Goal: Information Seeking & Learning: Compare options

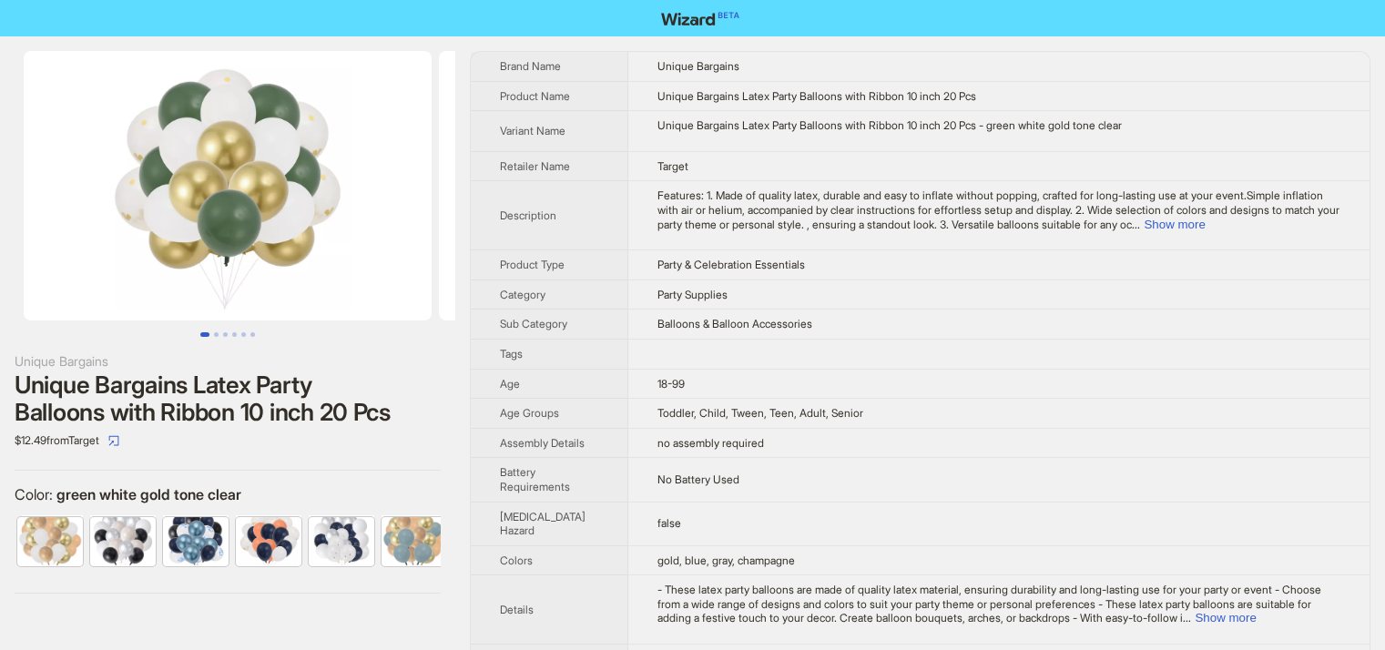
scroll to position [0, 521]
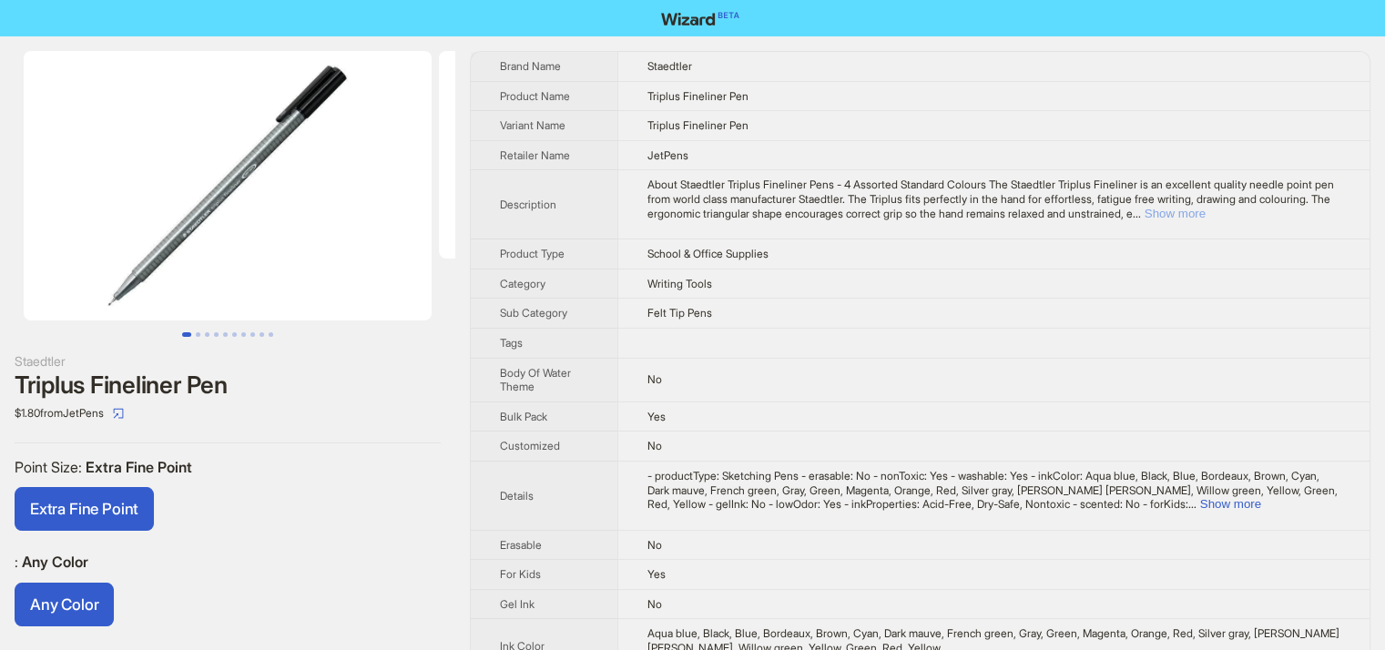
click at [1206, 216] on button "Show more" at bounding box center [1175, 214] width 61 height 14
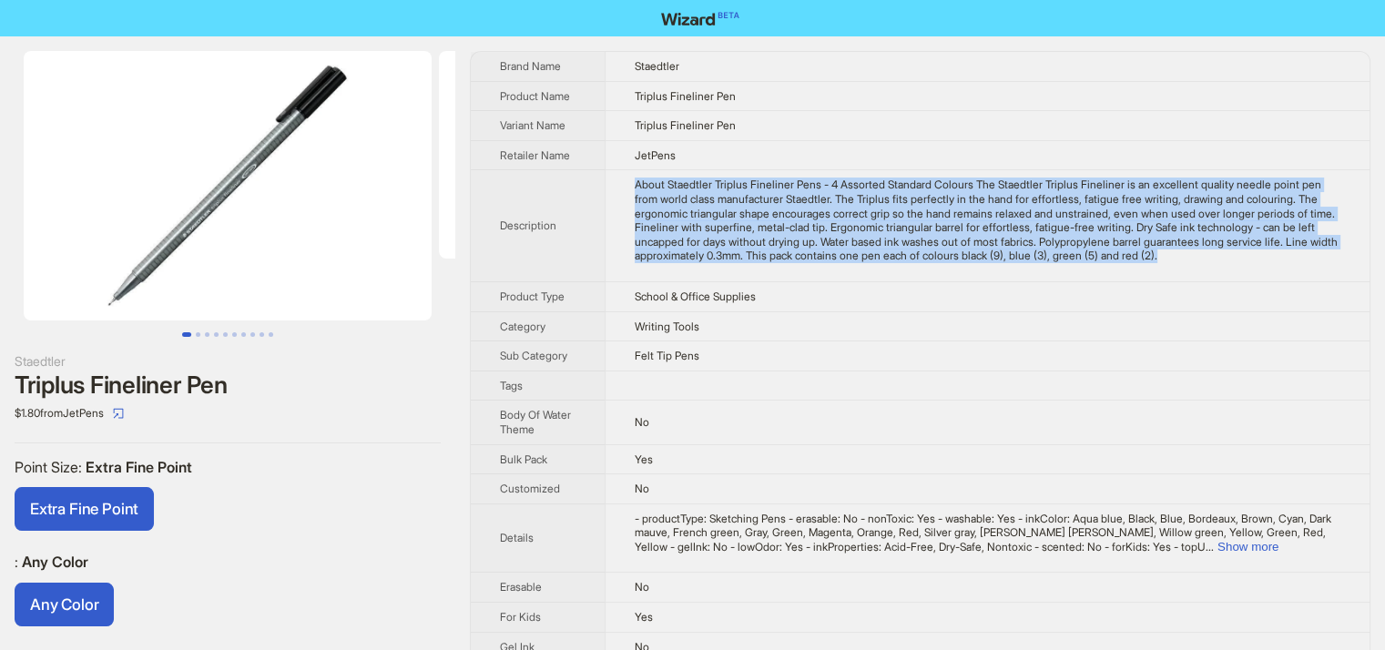
drag, startPoint x: 631, startPoint y: 176, endPoint x: 702, endPoint y: 276, distance: 122.8
click at [702, 276] on td "About Staedtler Triplus Fineliner Pens - 4 Assorted Standard Colours The Staedt…" at bounding box center [987, 226] width 765 height 112
copy div "About Staedtler Triplus Fineliner Pens - 4 Assorted Standard Colours The Staedt…"
click at [196, 333] on button "Go to slide 2" at bounding box center [198, 334] width 5 height 5
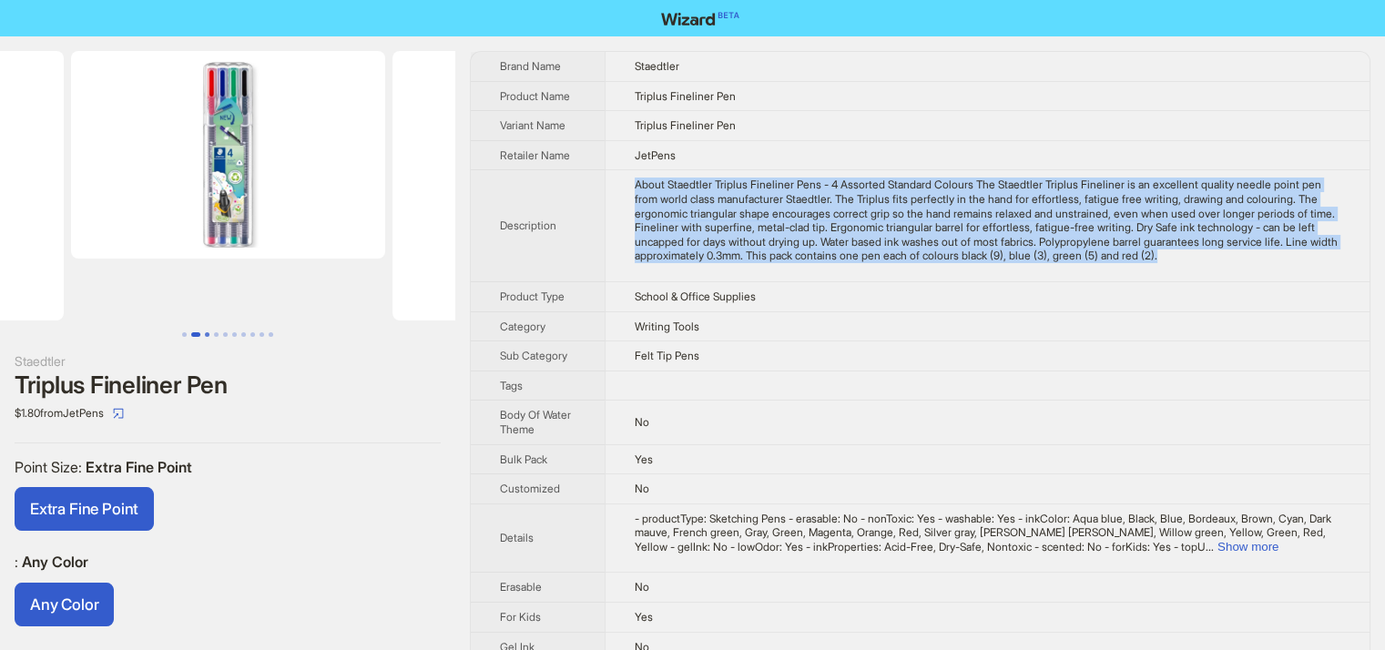
click at [208, 332] on button "Go to slide 3" at bounding box center [207, 334] width 5 height 5
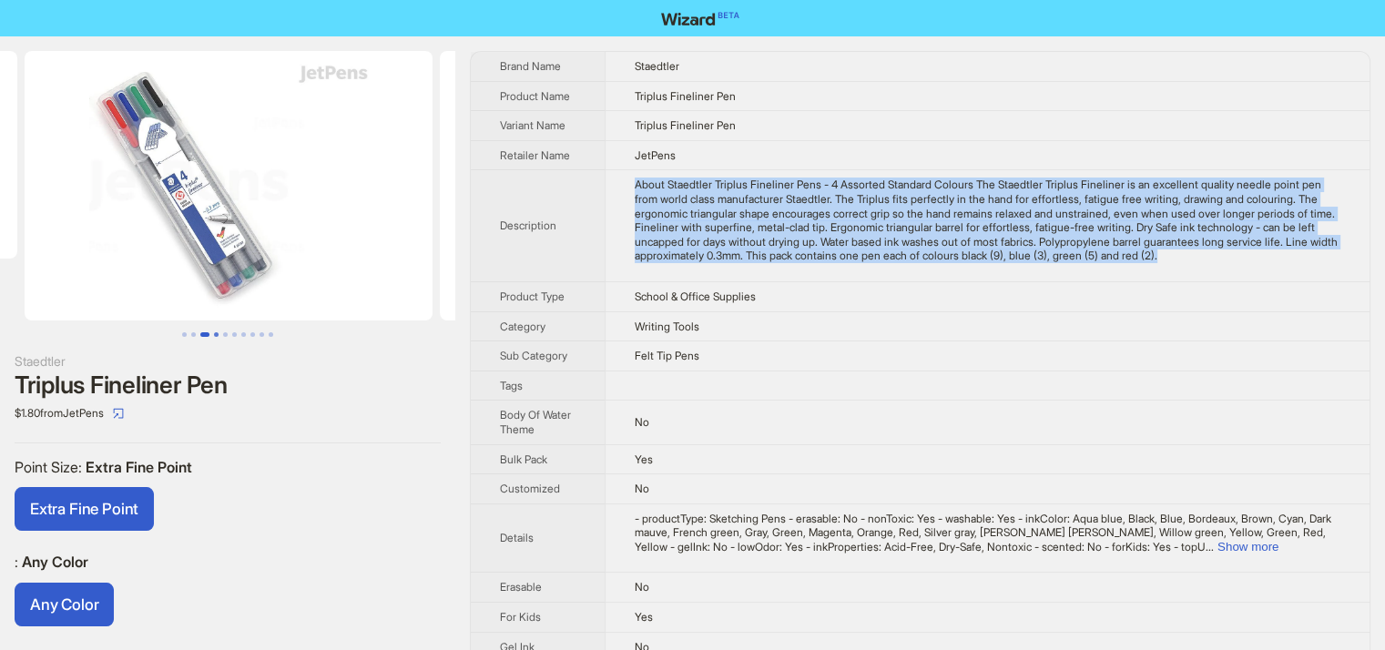
click at [215, 333] on button "Go to slide 4" at bounding box center [216, 334] width 5 height 5
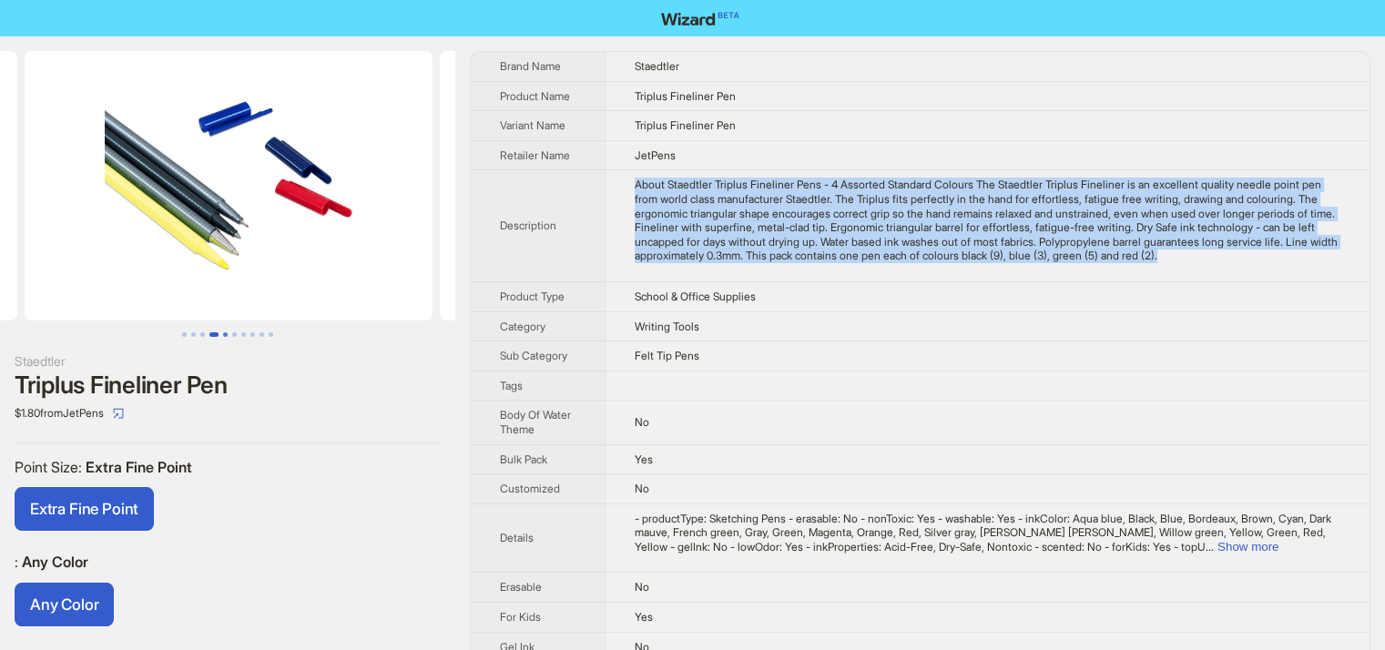
click at [224, 337] on button "Go to slide 5" at bounding box center [225, 334] width 5 height 5
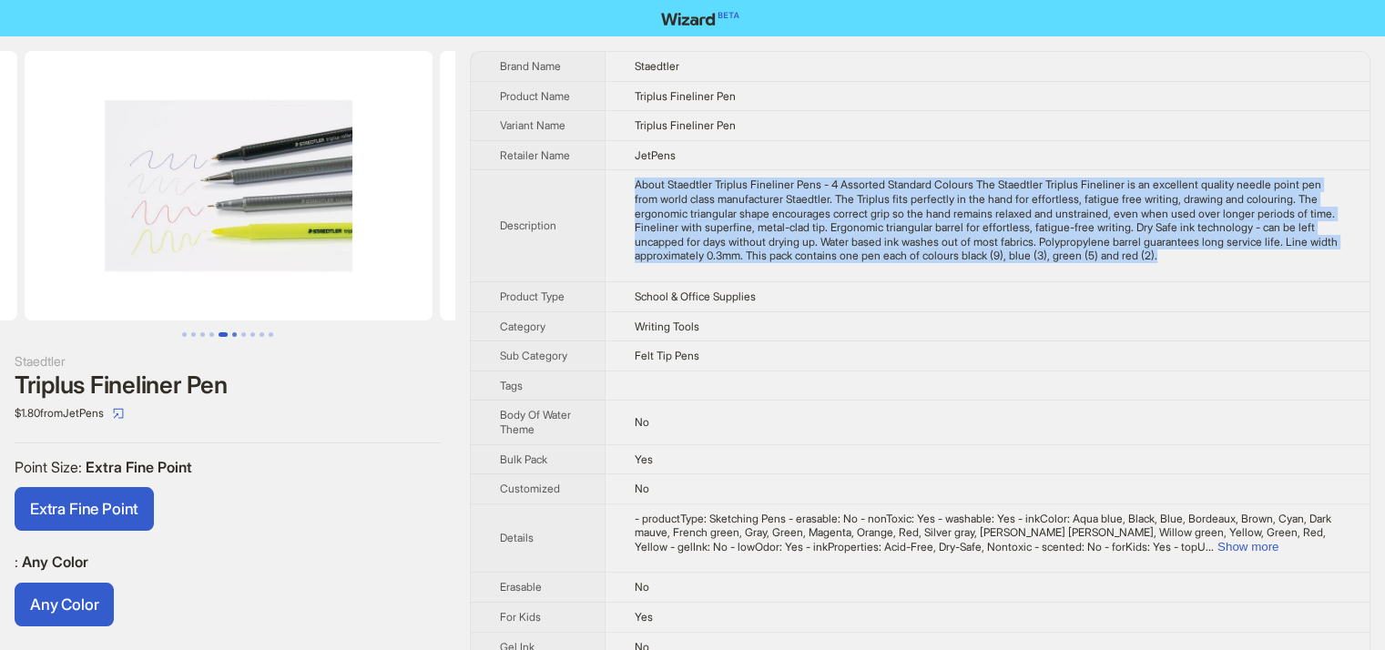
click at [232, 337] on button "Go to slide 6" at bounding box center [234, 334] width 5 height 5
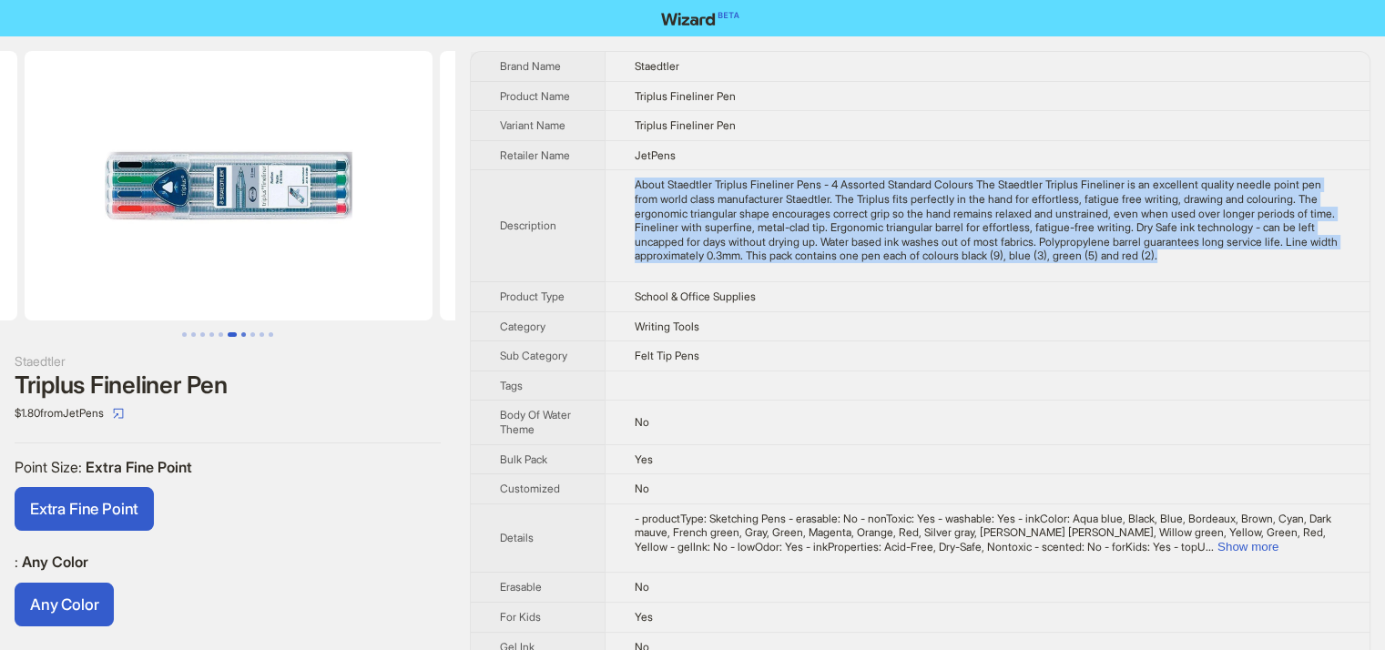
click at [242, 332] on button "Go to slide 7" at bounding box center [243, 334] width 5 height 5
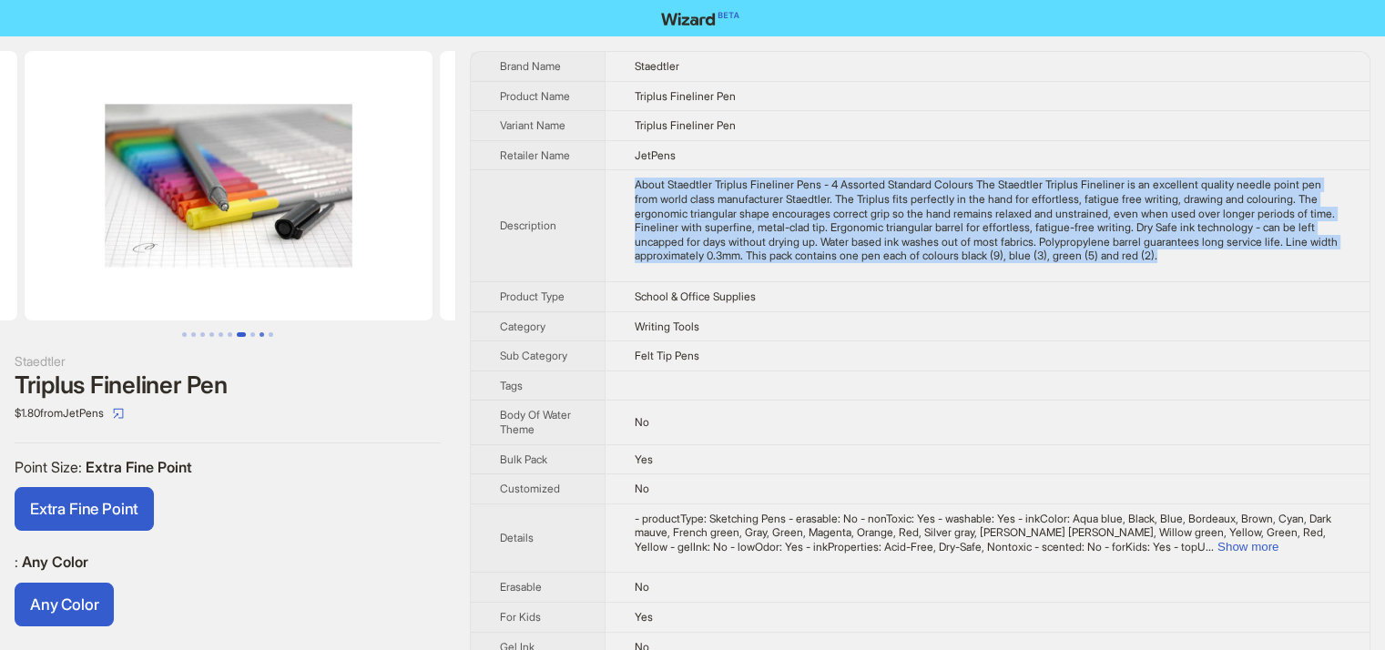
click at [262, 332] on button "Go to slide 9" at bounding box center [262, 334] width 5 height 5
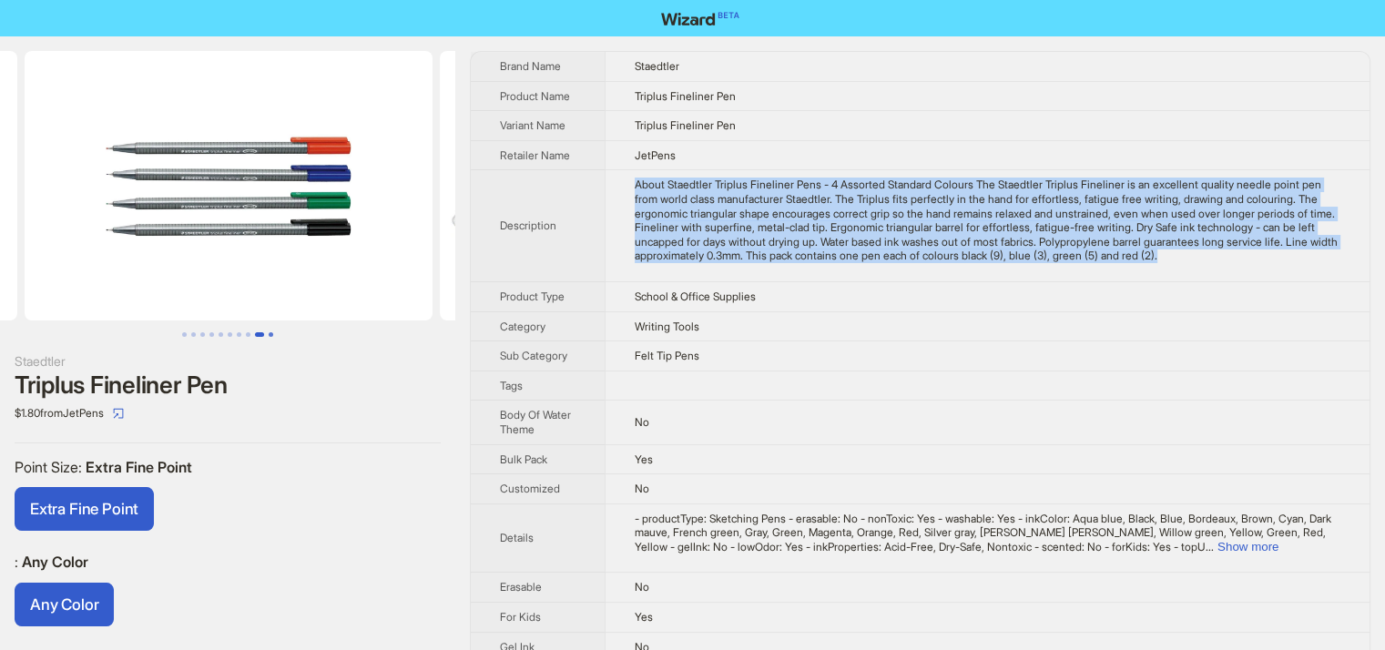
click at [270, 332] on button "Go to slide 10" at bounding box center [271, 334] width 5 height 5
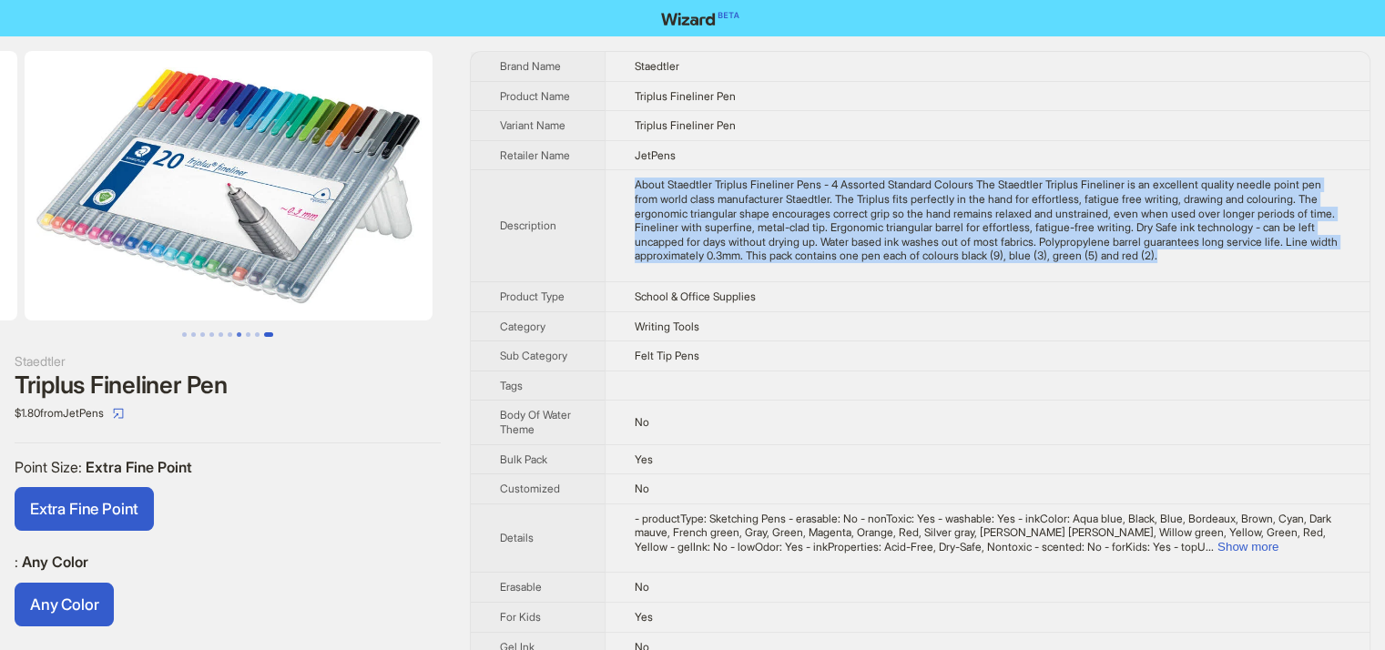
click at [241, 332] on button "Go to slide 7" at bounding box center [239, 334] width 5 height 5
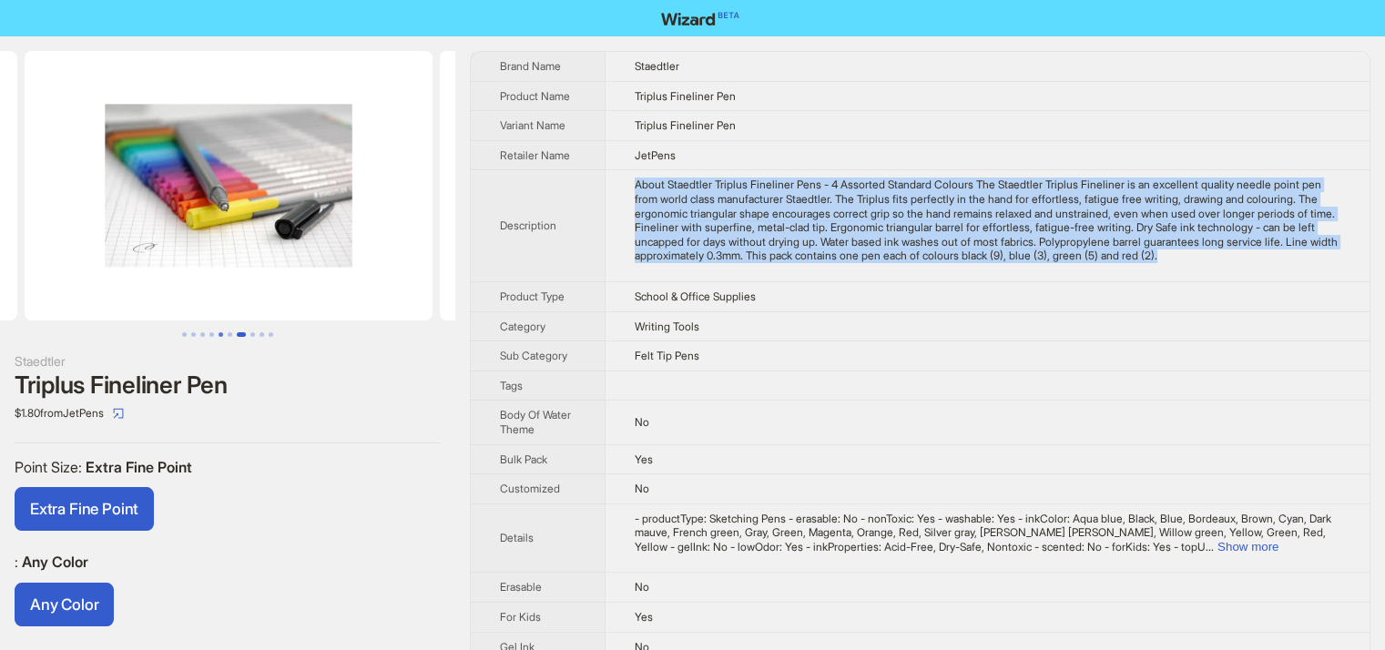
click at [223, 332] on button "Go to slide 5" at bounding box center [221, 334] width 5 height 5
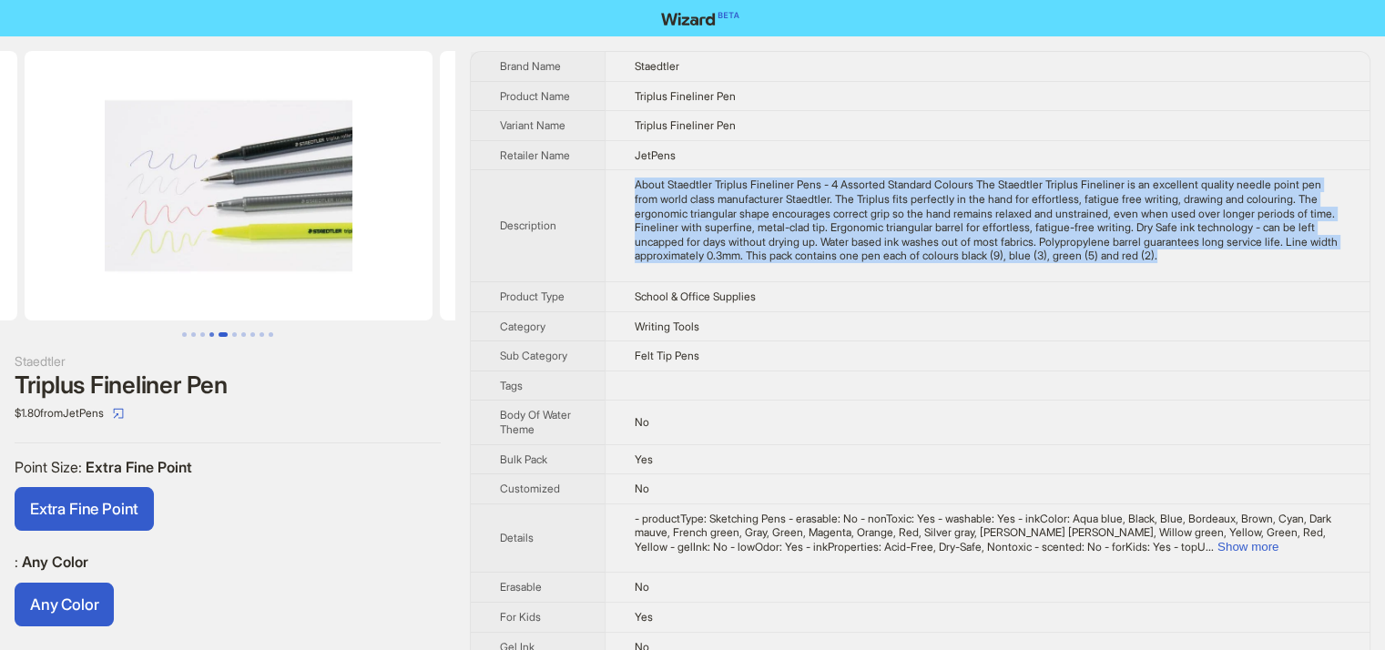
click at [209, 337] on button "Go to slide 4" at bounding box center [211, 334] width 5 height 5
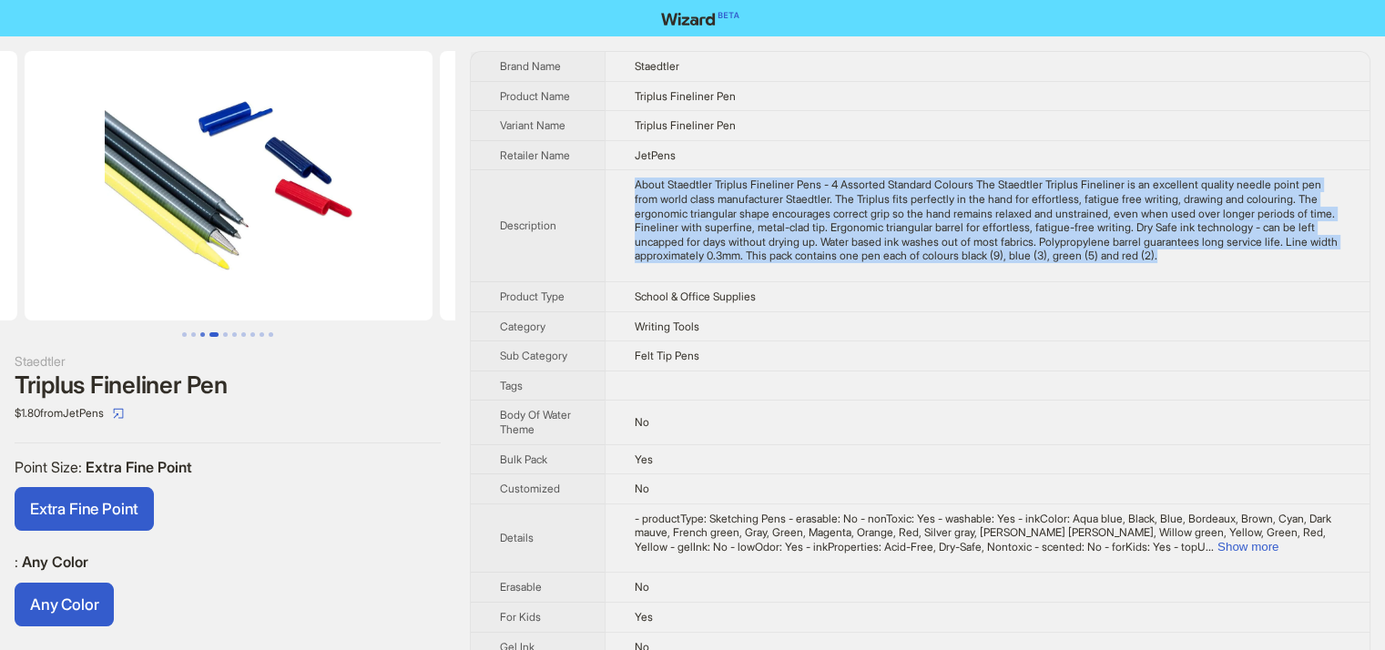
click at [200, 332] on button "Go to slide 3" at bounding box center [202, 334] width 5 height 5
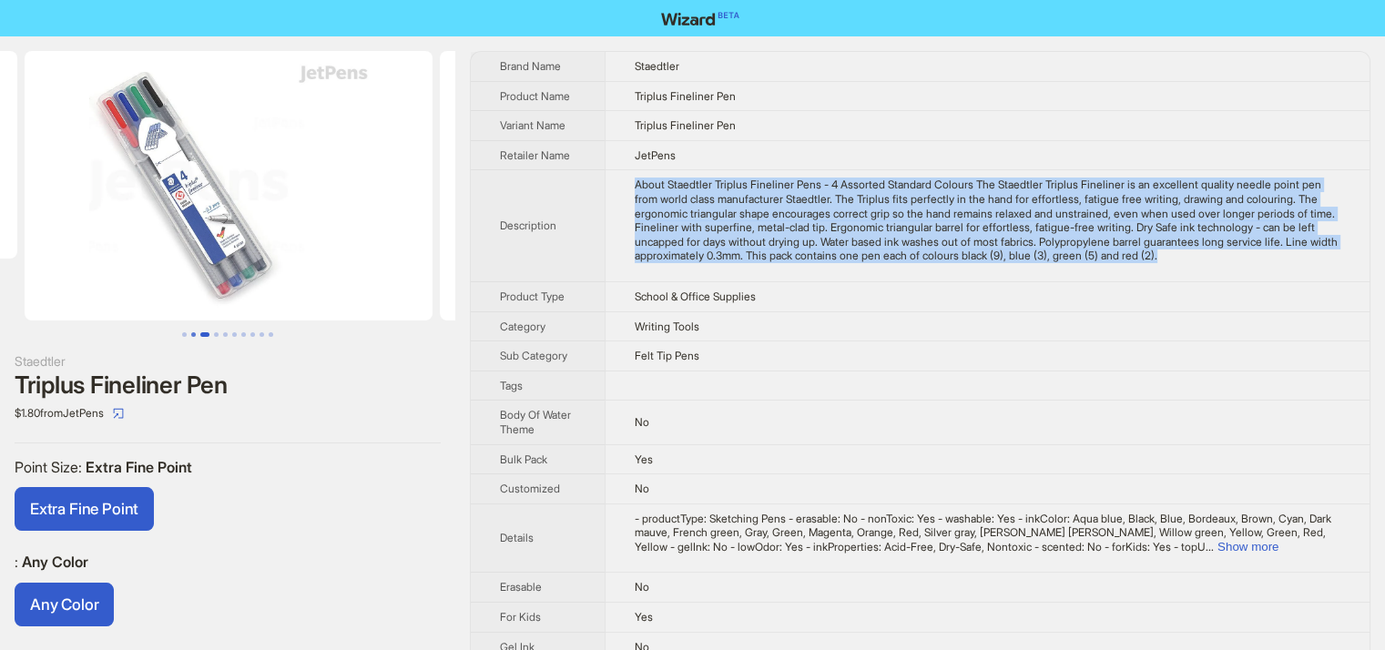
click at [195, 332] on button "Go to slide 2" at bounding box center [193, 334] width 5 height 5
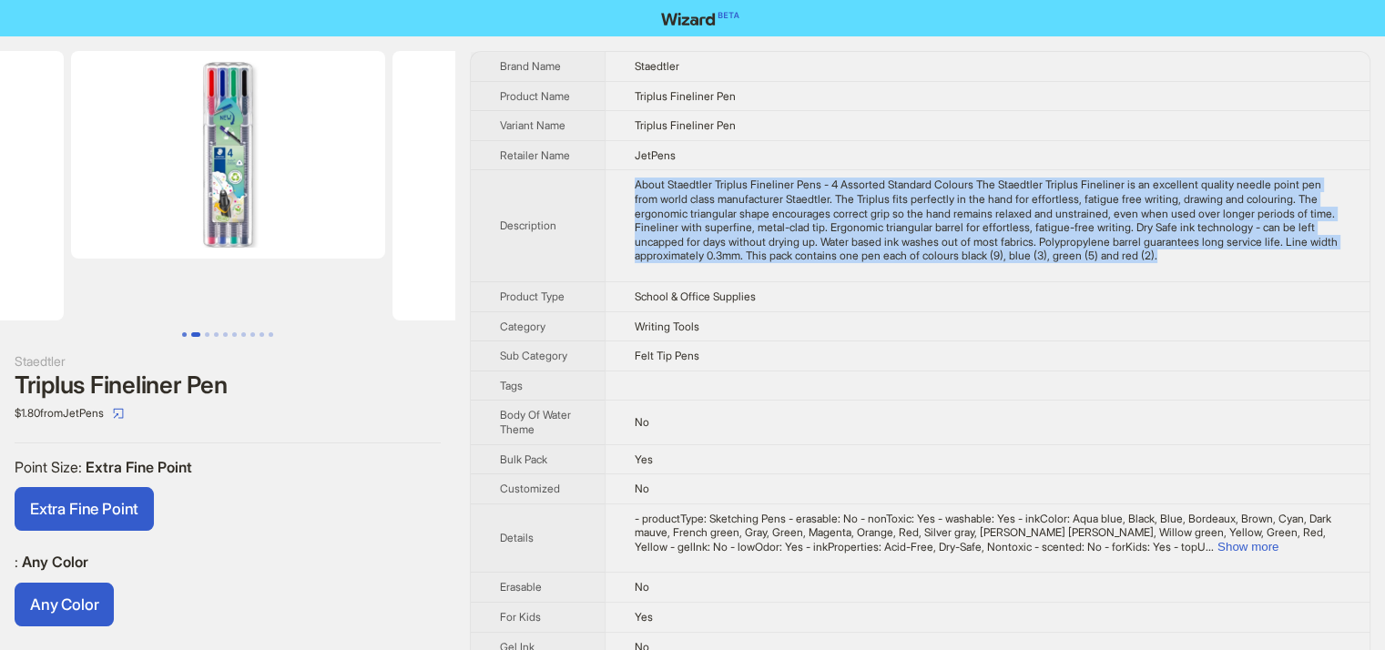
click at [182, 332] on button "Go to slide 1" at bounding box center [184, 334] width 5 height 5
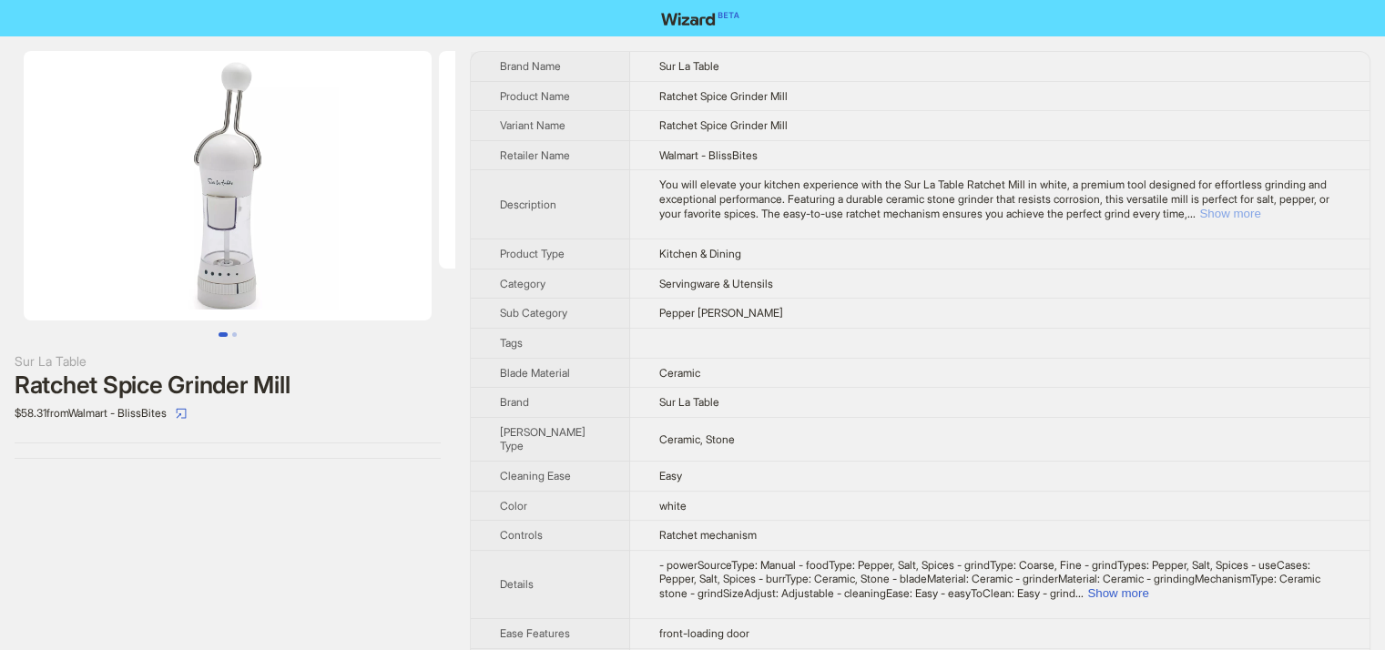
click at [1260, 217] on button "Show more" at bounding box center [1229, 214] width 61 height 14
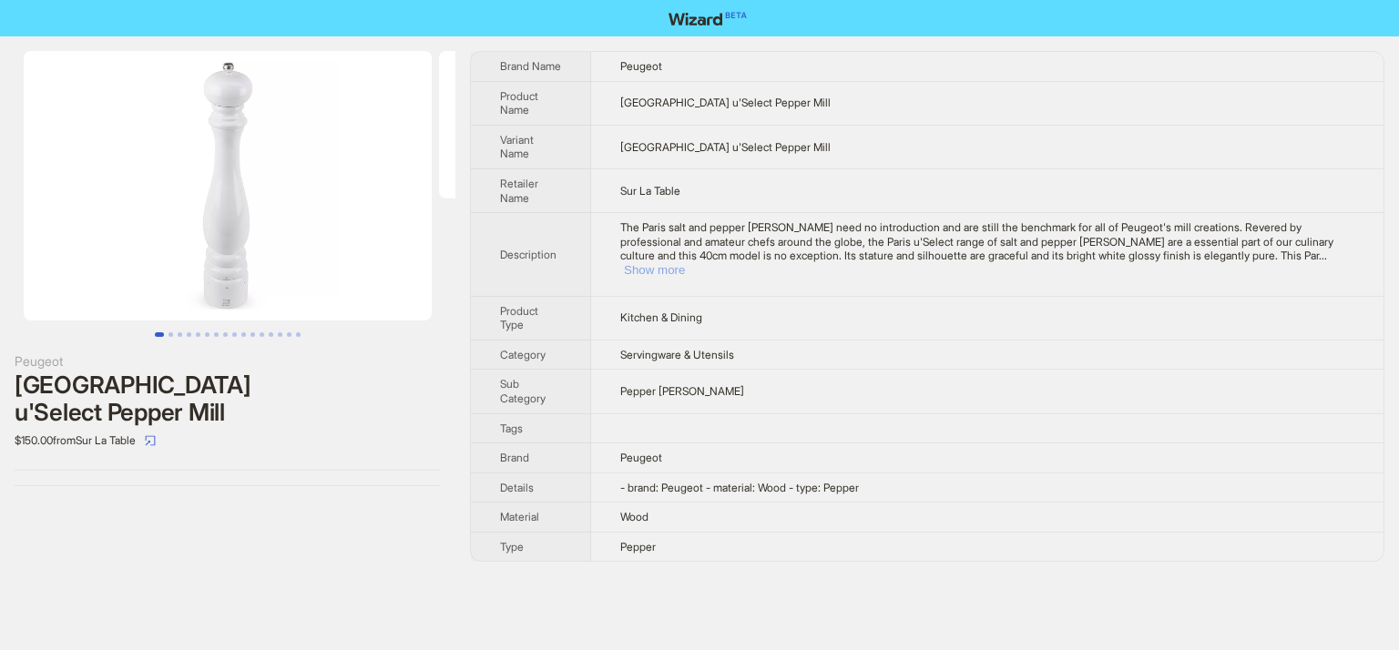
click at [685, 263] on button "Show more" at bounding box center [654, 270] width 61 height 14
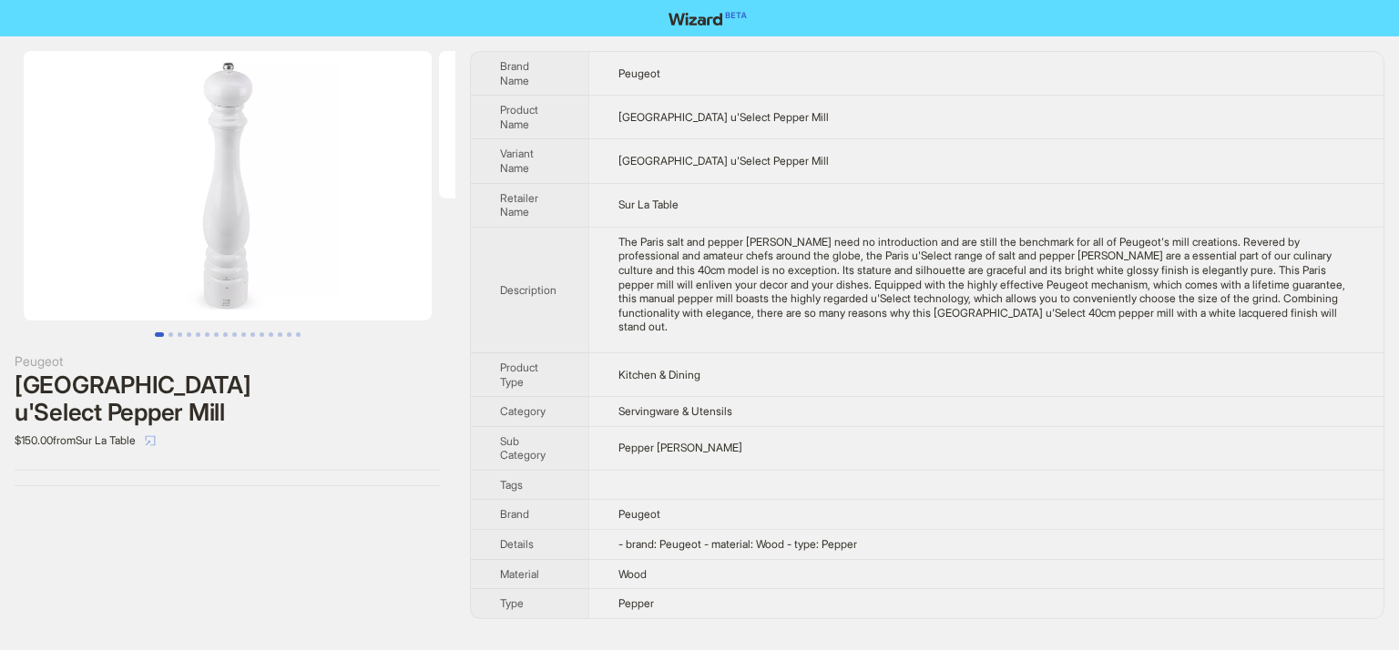
click at [156, 435] on icon "select" at bounding box center [150, 440] width 11 height 11
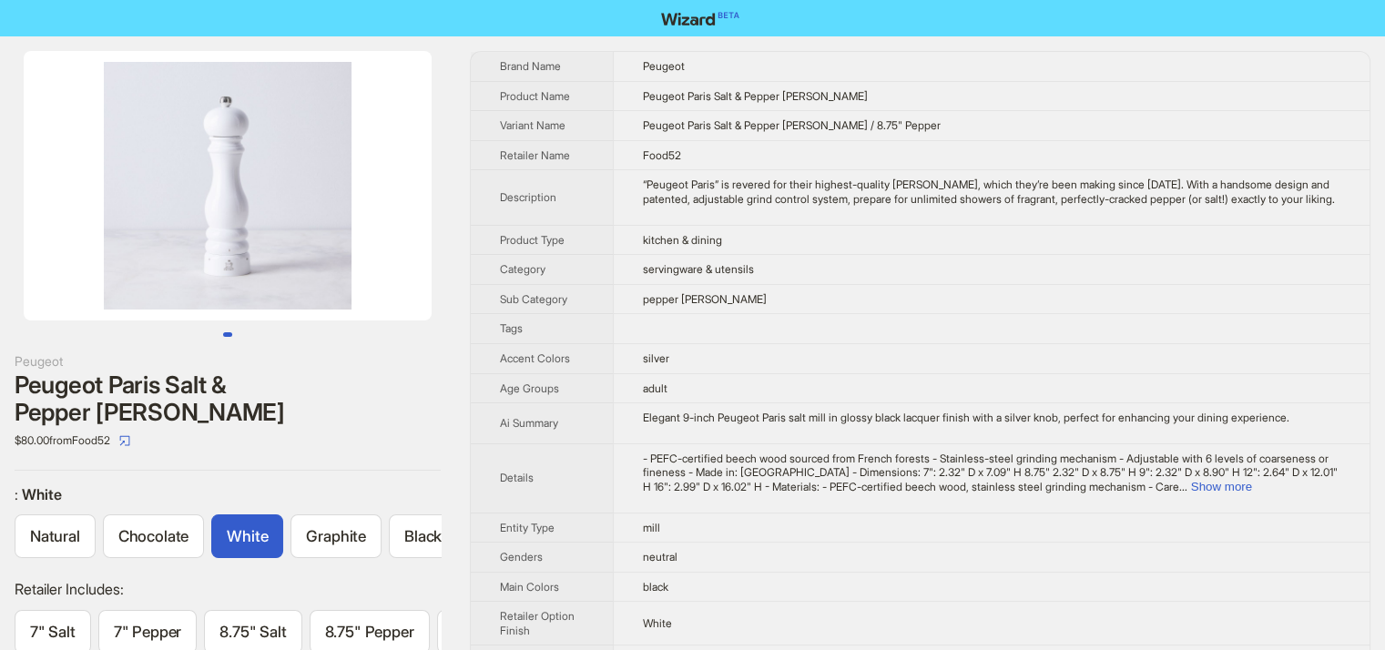
scroll to position [0, 160]
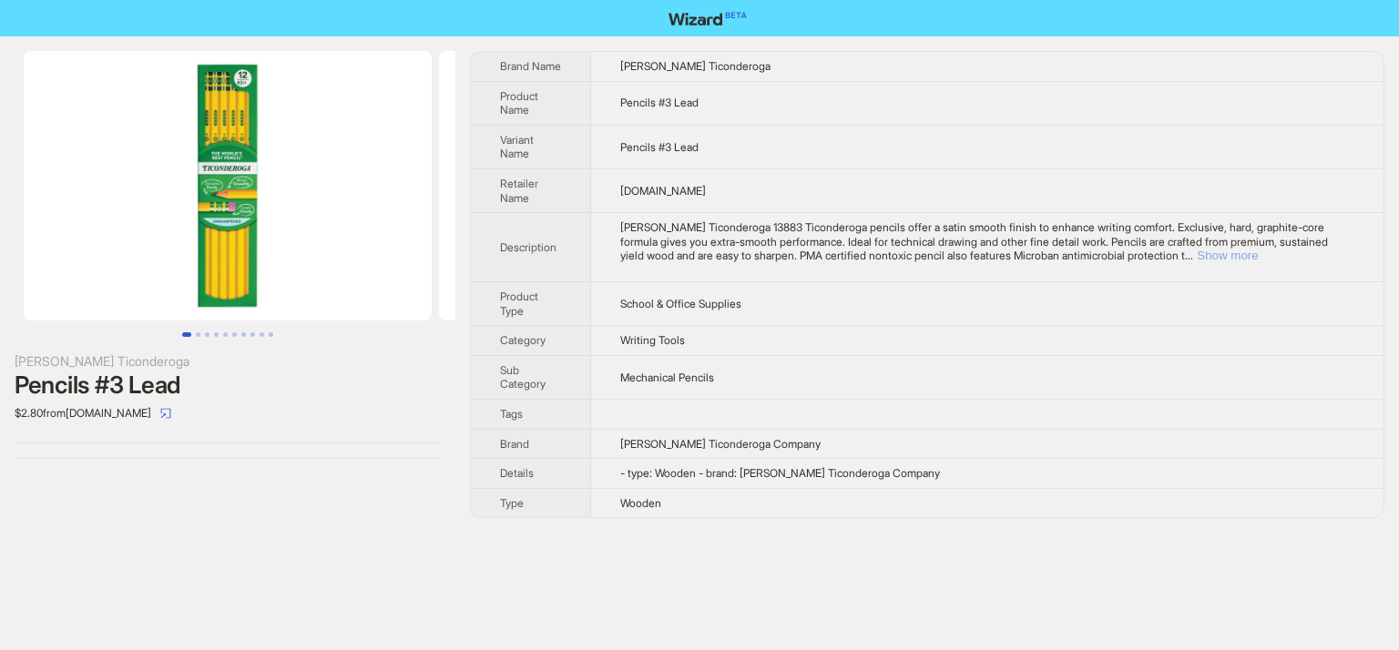
click at [1258, 257] on button "Show more" at bounding box center [1227, 256] width 61 height 14
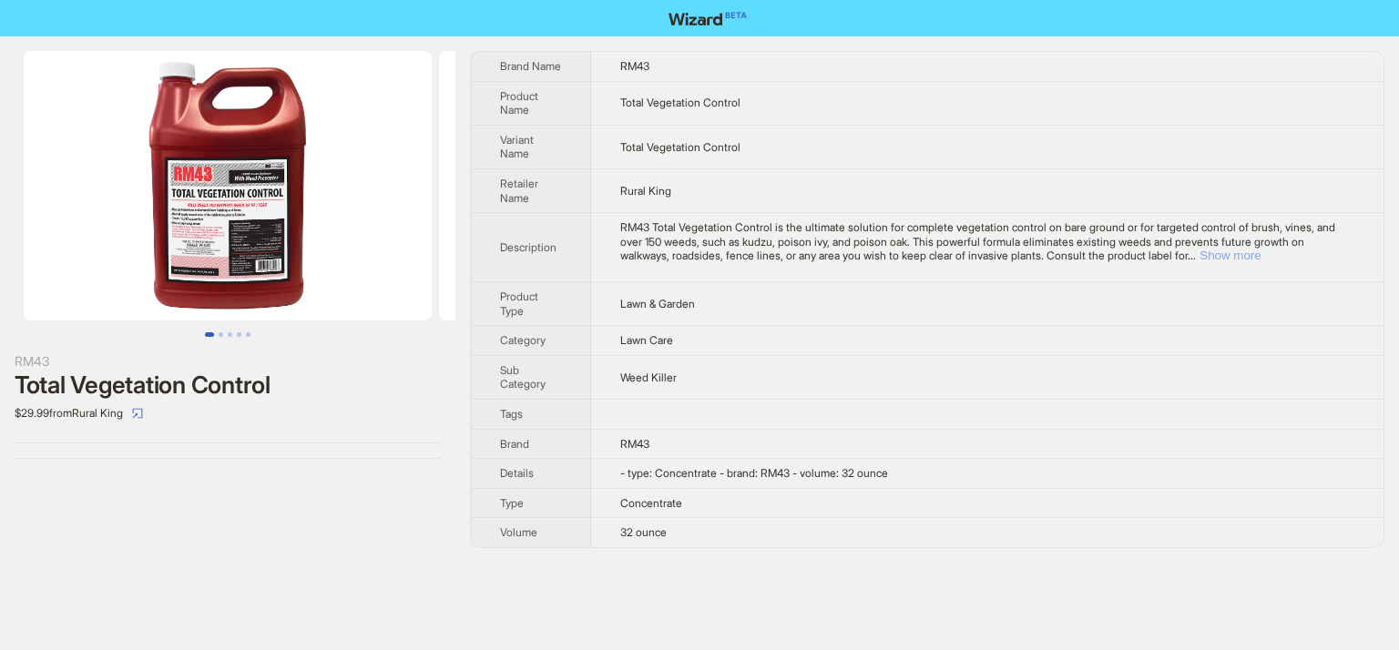
click at [1260, 259] on button "Show more" at bounding box center [1229, 256] width 61 height 14
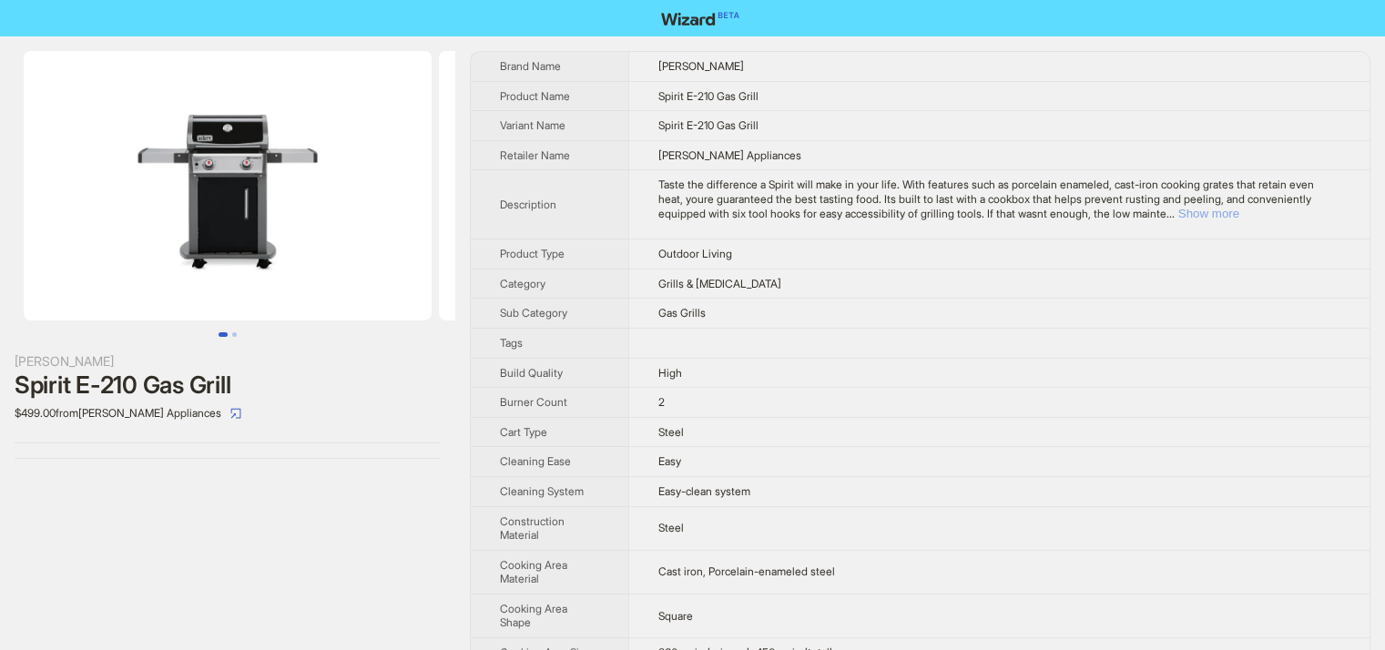
click at [1239, 211] on button "Show more" at bounding box center [1208, 214] width 61 height 14
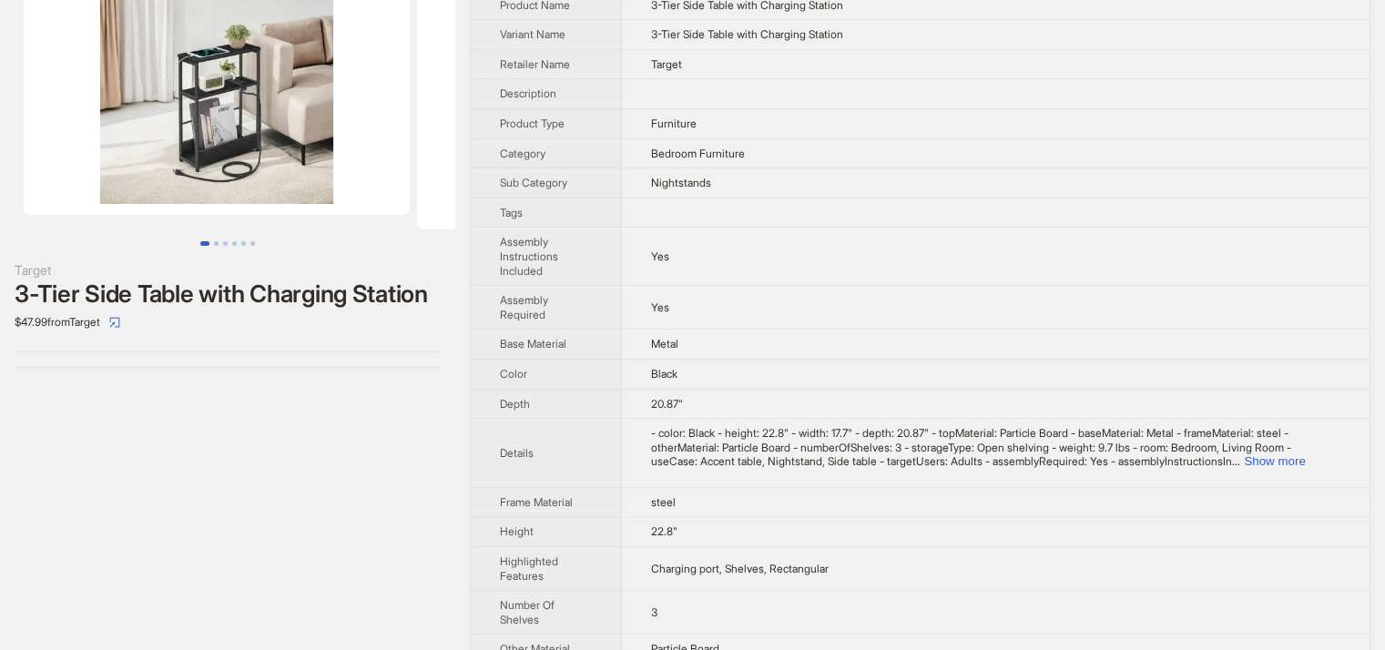
scroll to position [182, 0]
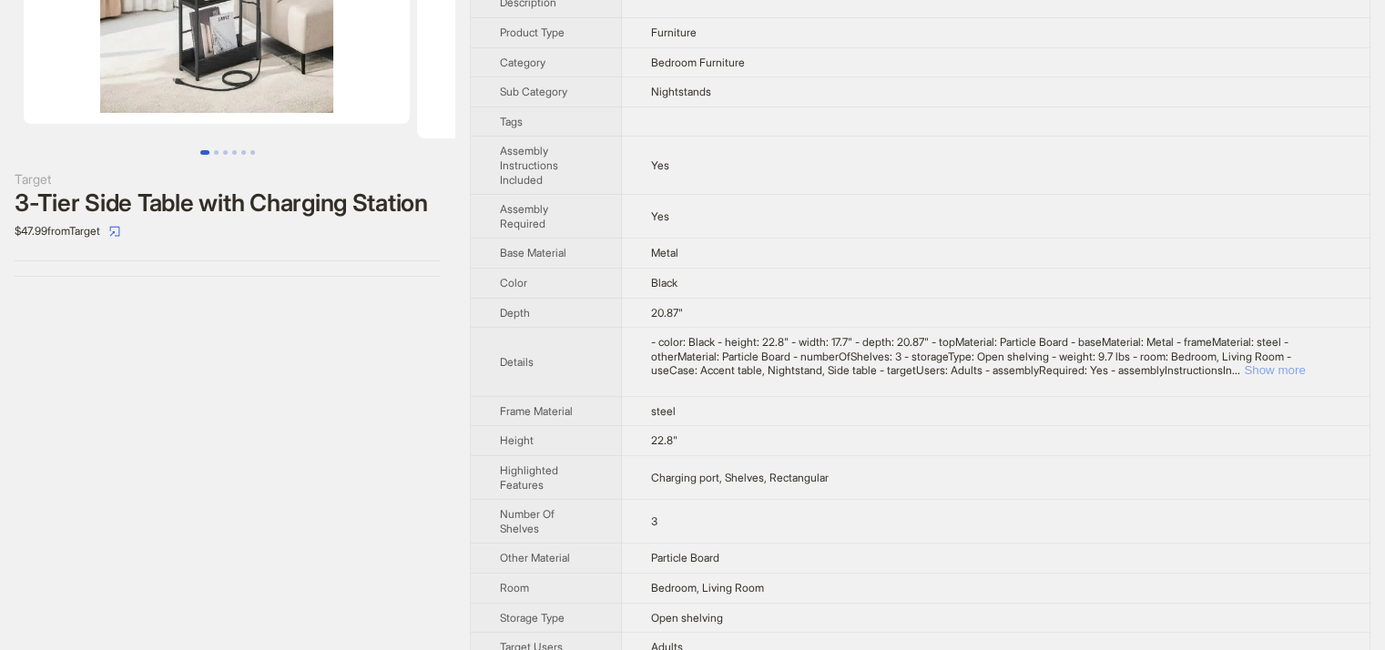
click at [1304, 370] on button "Show more" at bounding box center [1274, 370] width 61 height 14
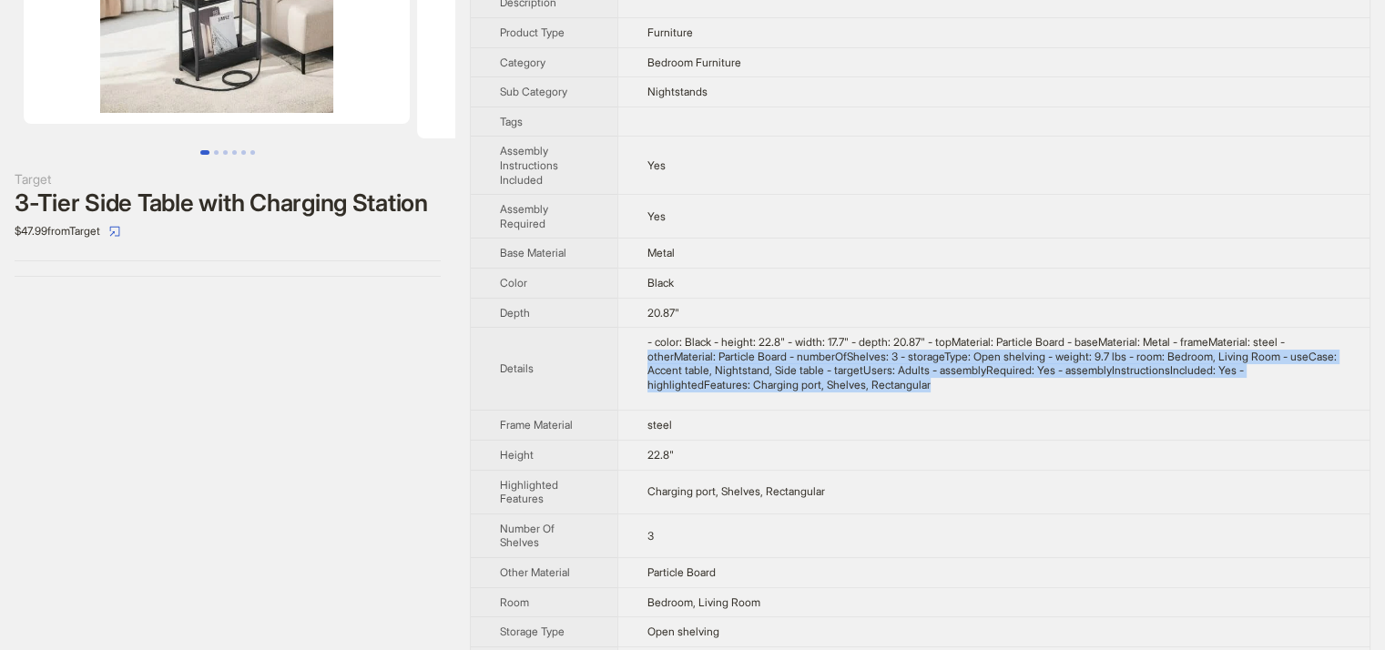
drag, startPoint x: 956, startPoint y: 387, endPoint x: 645, endPoint y: 349, distance: 313.8
click at [645, 349] on td "- color: Black - height: 22.8" - width: 17.7" - depth: 20.87" - topMaterial: Pa…" at bounding box center [993, 369] width 752 height 83
click at [988, 385] on div "- color: Black - height: 22.8" - width: 17.7" - depth: 20.87" - topMaterial: Pa…" at bounding box center [994, 363] width 693 height 56
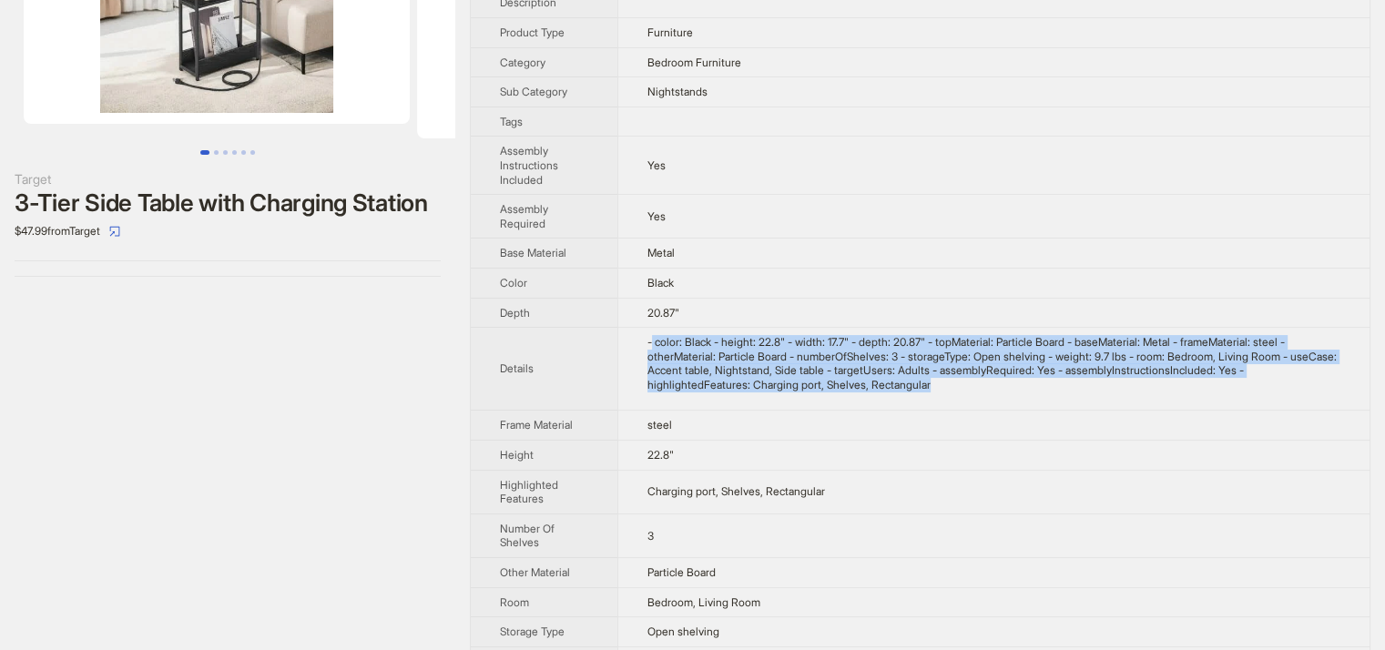
drag, startPoint x: 969, startPoint y: 391, endPoint x: 655, endPoint y: 335, distance: 319.1
click at [655, 335] on td "- color: Black - height: 22.8" - width: 17.7" - depth: 20.87" - topMaterial: Pa…" at bounding box center [993, 369] width 752 height 83
copy div "color: Black - height: 22.8" - width: 17.7" - depth: 20.87" - topMaterial: Part…"
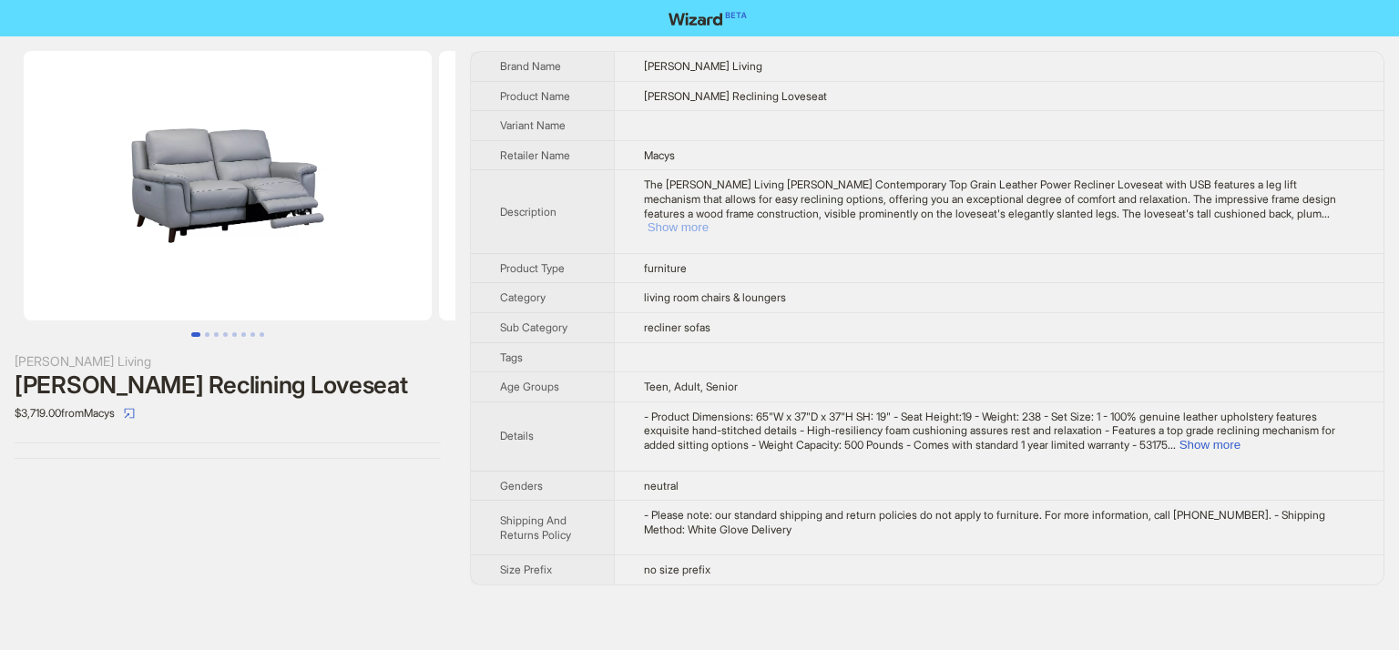
click at [709, 220] on button "Show more" at bounding box center [678, 227] width 61 height 14
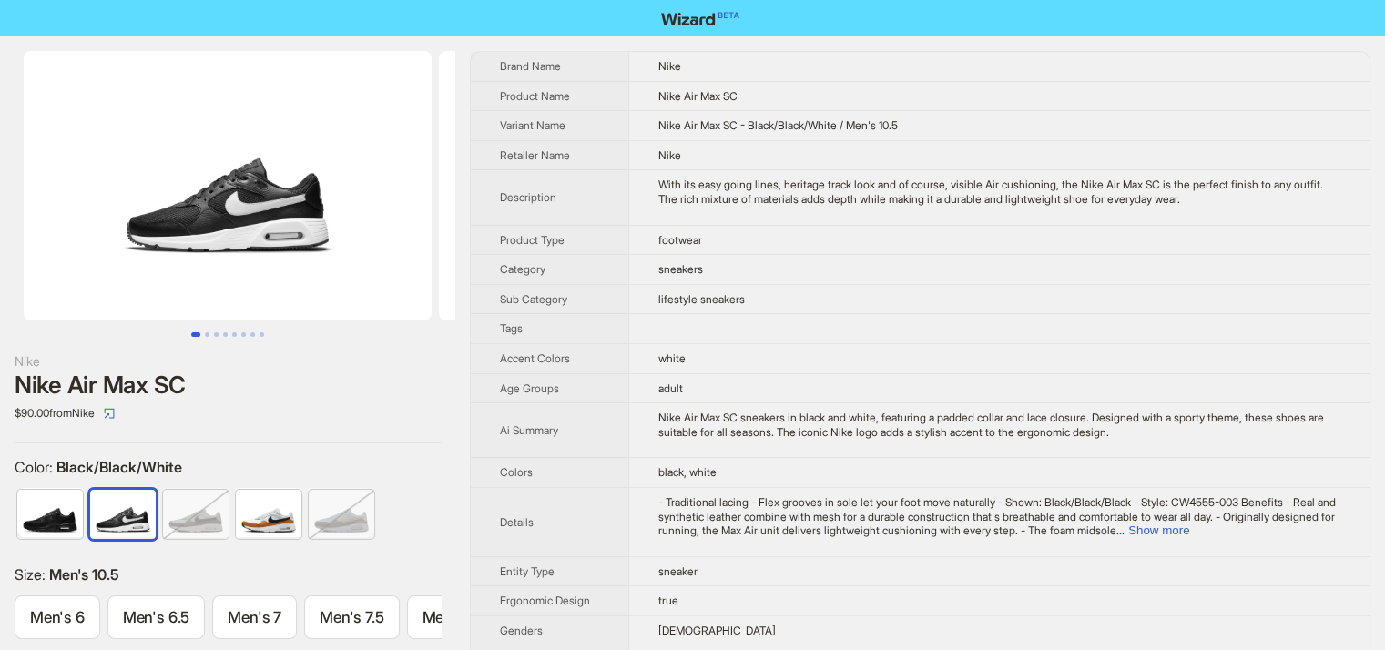
scroll to position [0, 841]
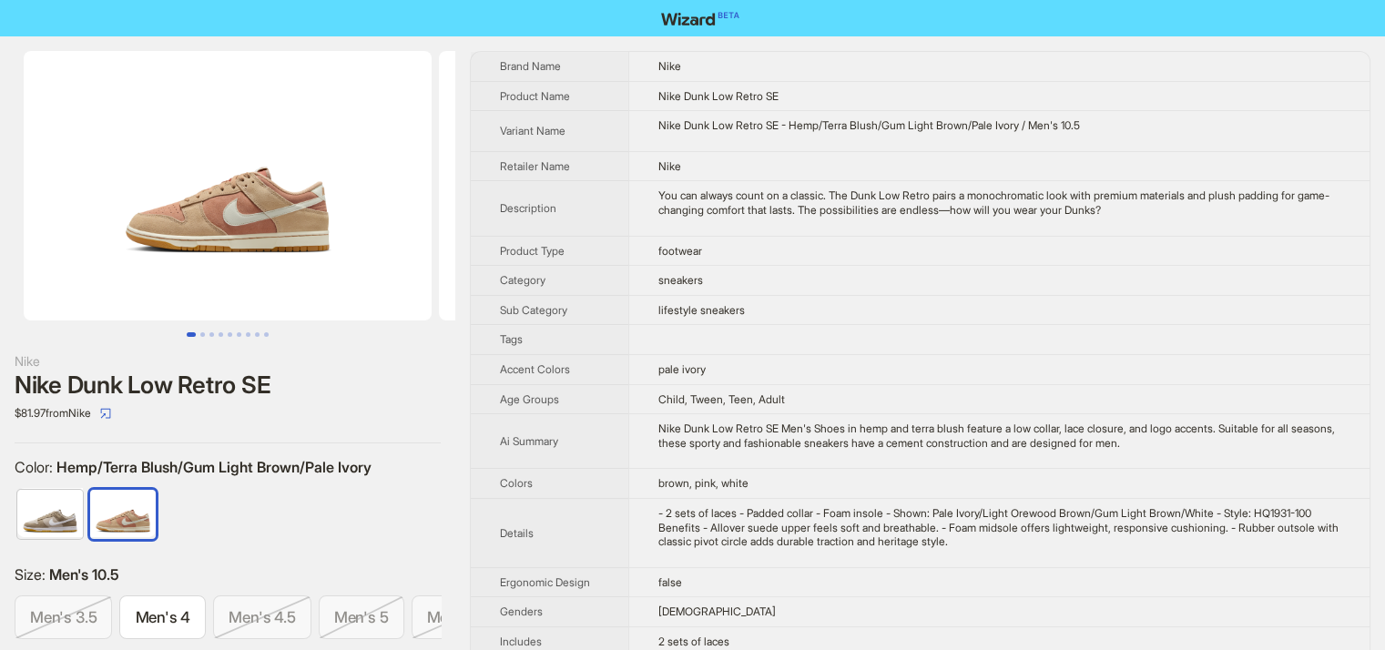
scroll to position [0, 1329]
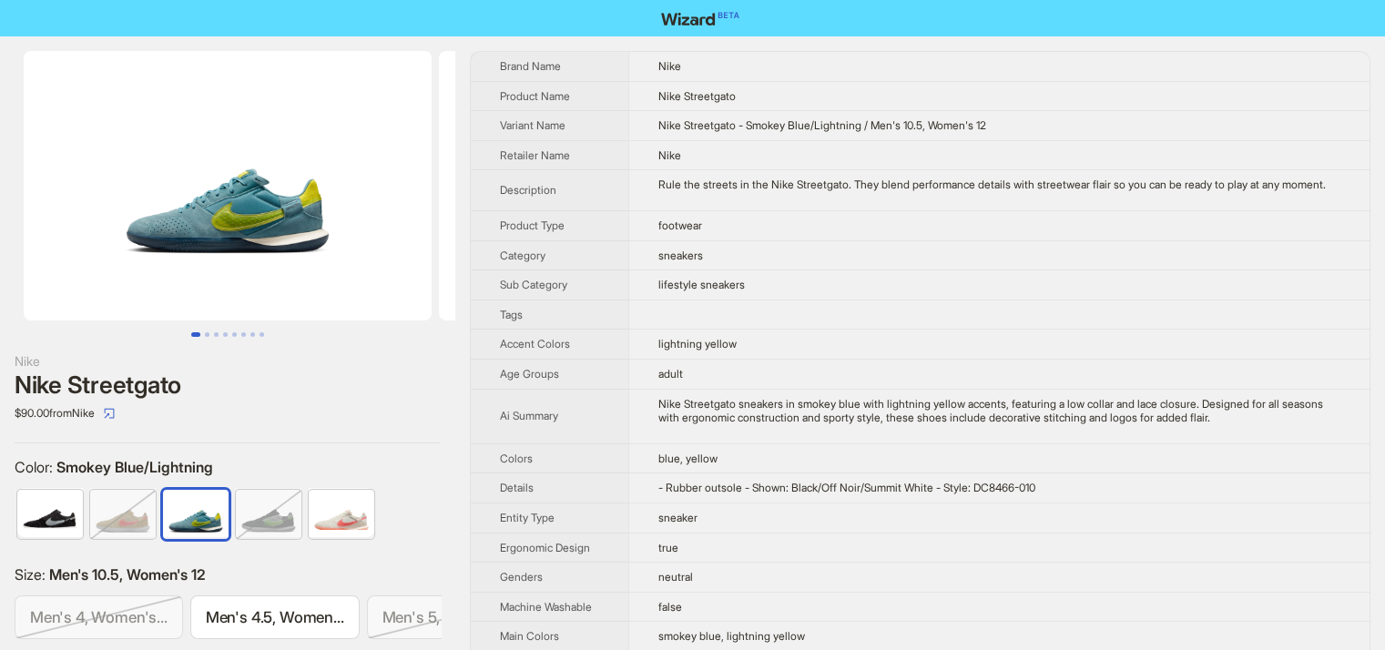
scroll to position [0, 2239]
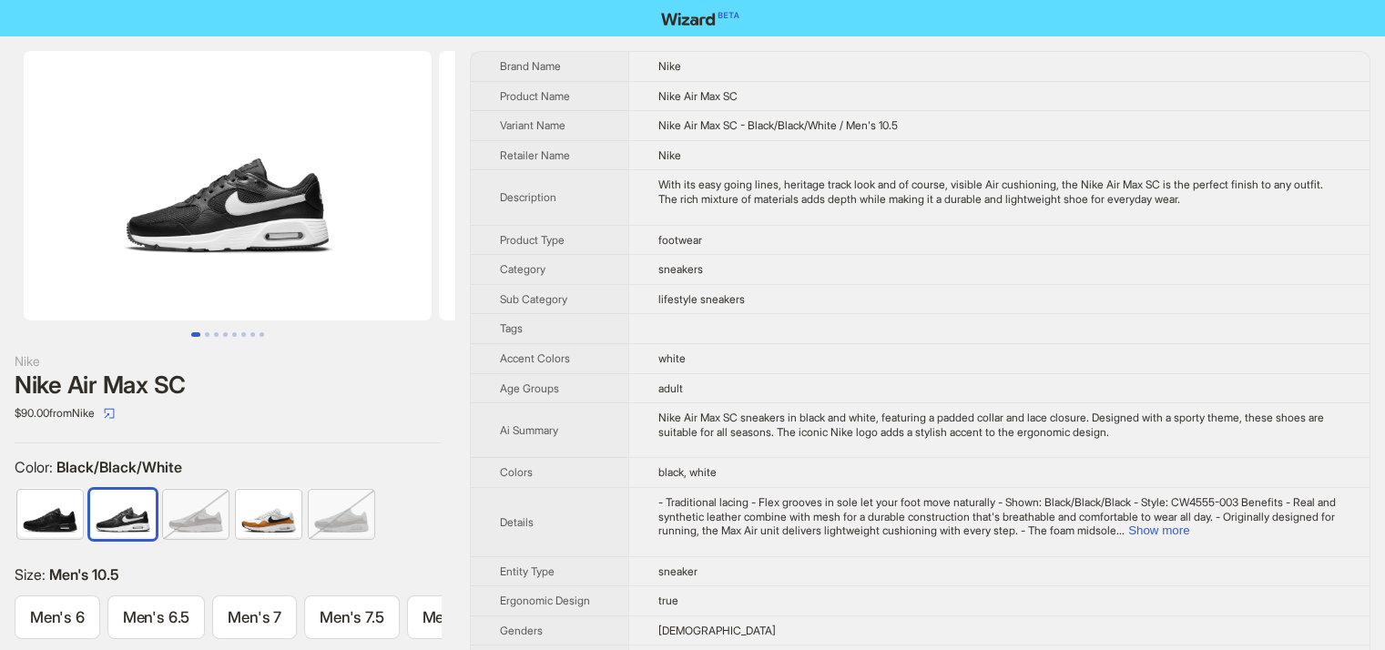
scroll to position [0, 841]
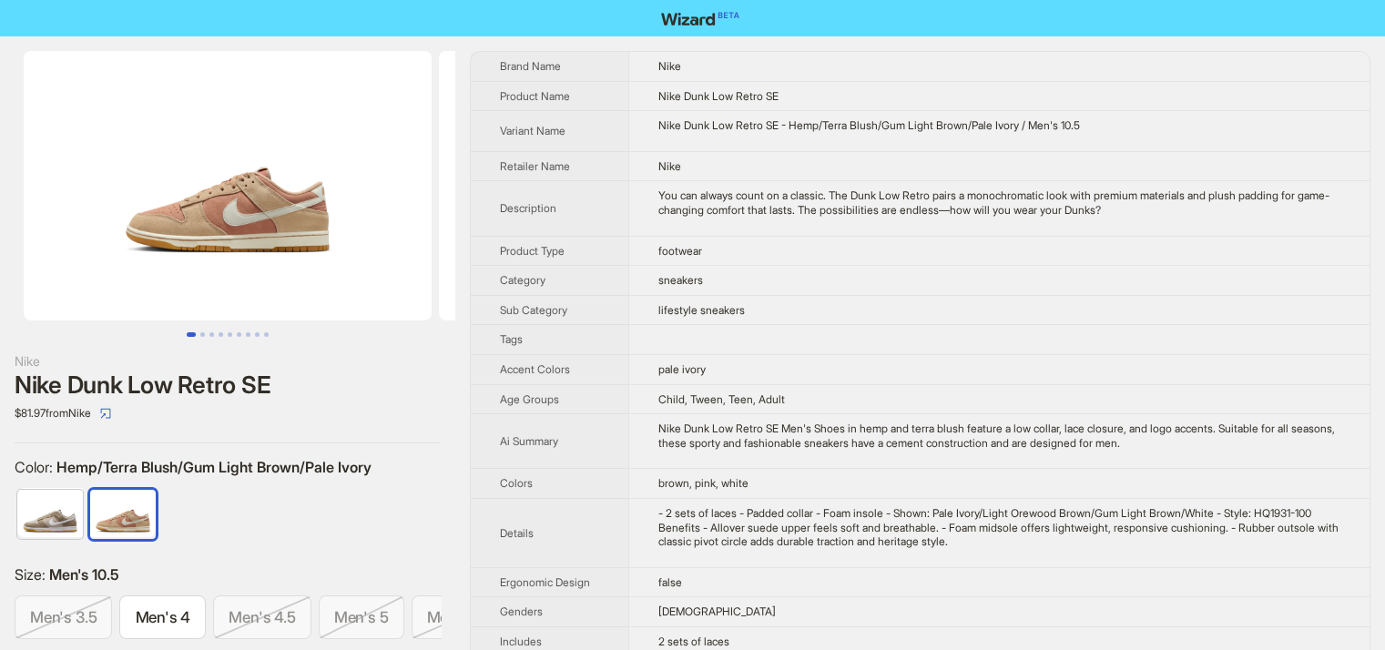
scroll to position [0, 1329]
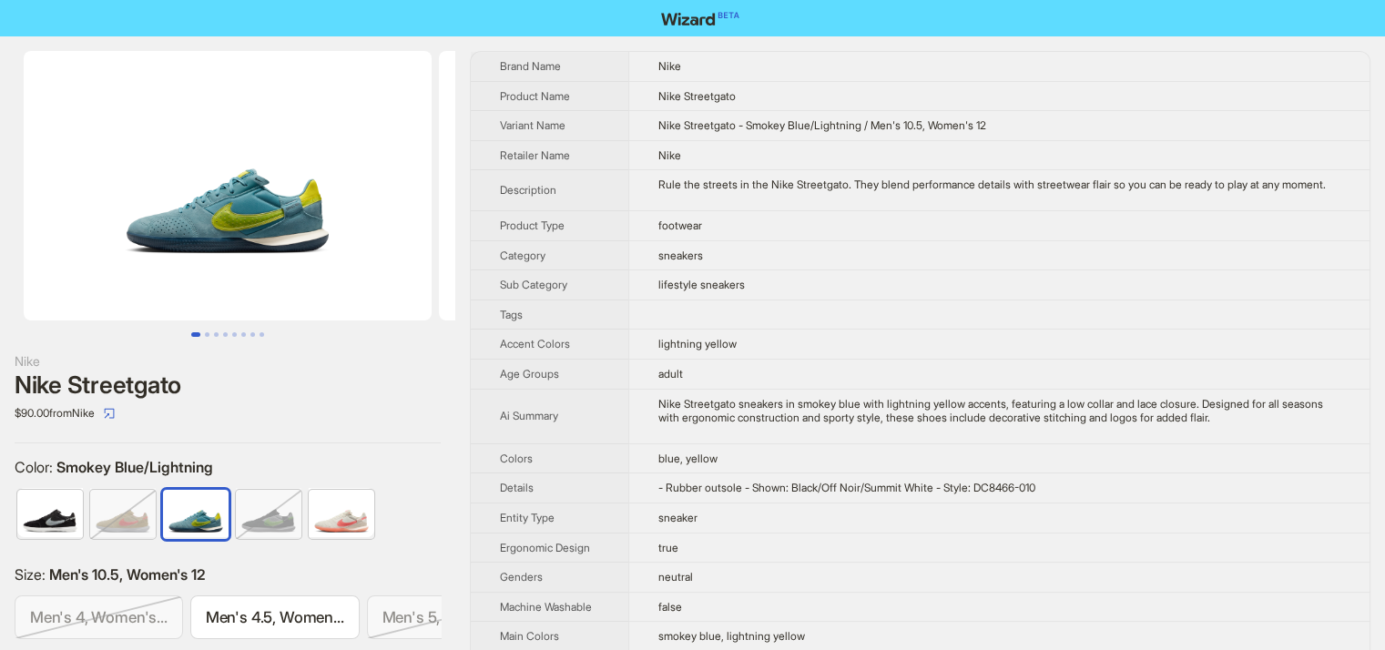
scroll to position [0, 2239]
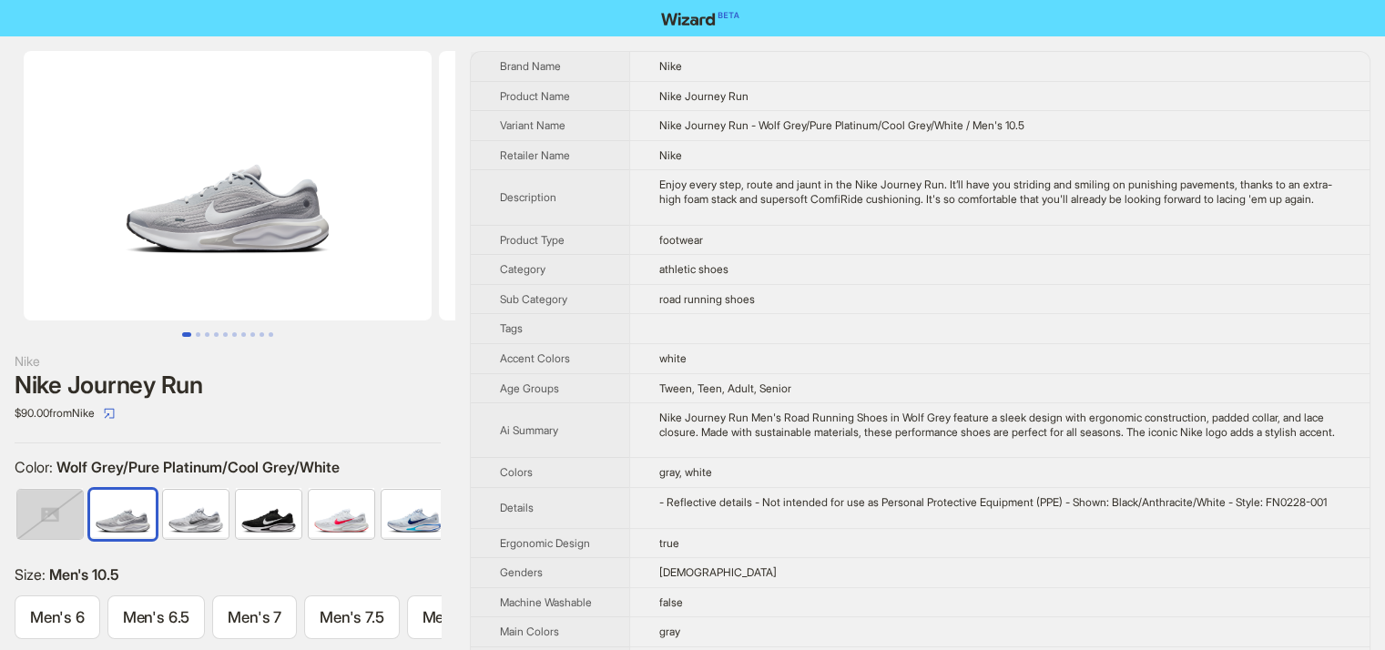
scroll to position [0, 841]
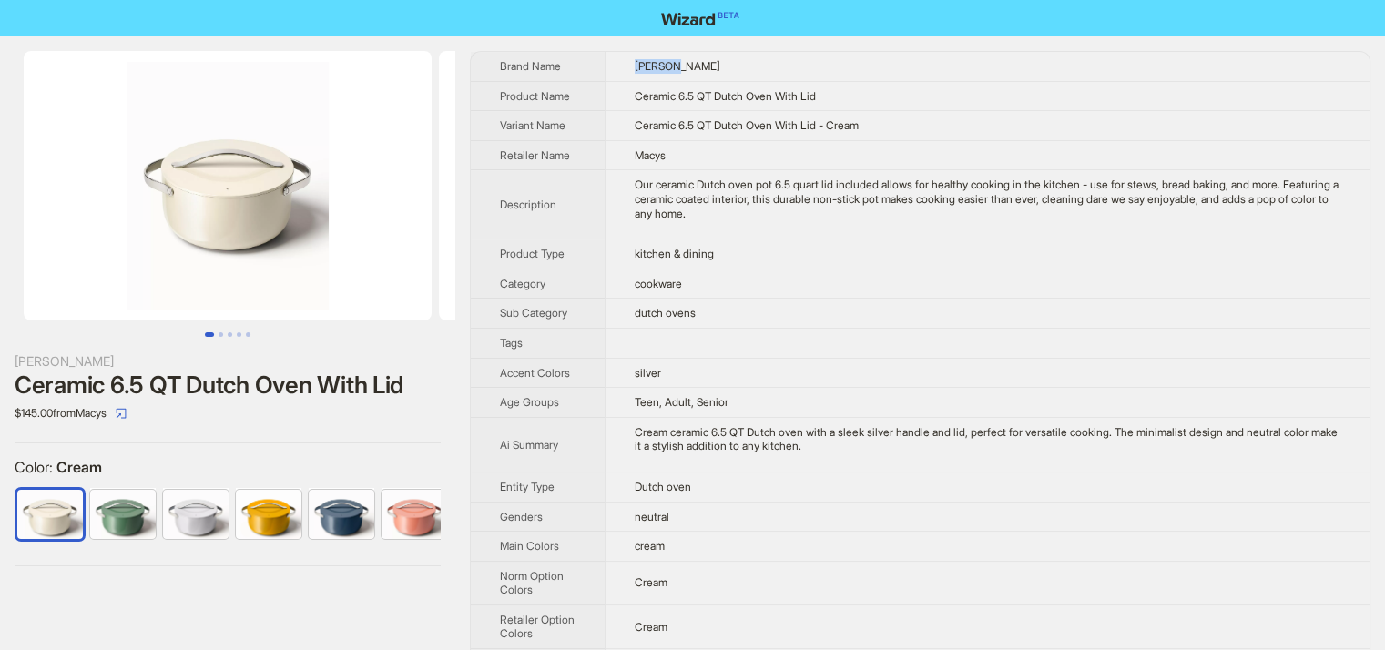
drag, startPoint x: 631, startPoint y: 70, endPoint x: 681, endPoint y: 68, distance: 50.1
click at [681, 68] on td "[PERSON_NAME]" at bounding box center [987, 66] width 765 height 29
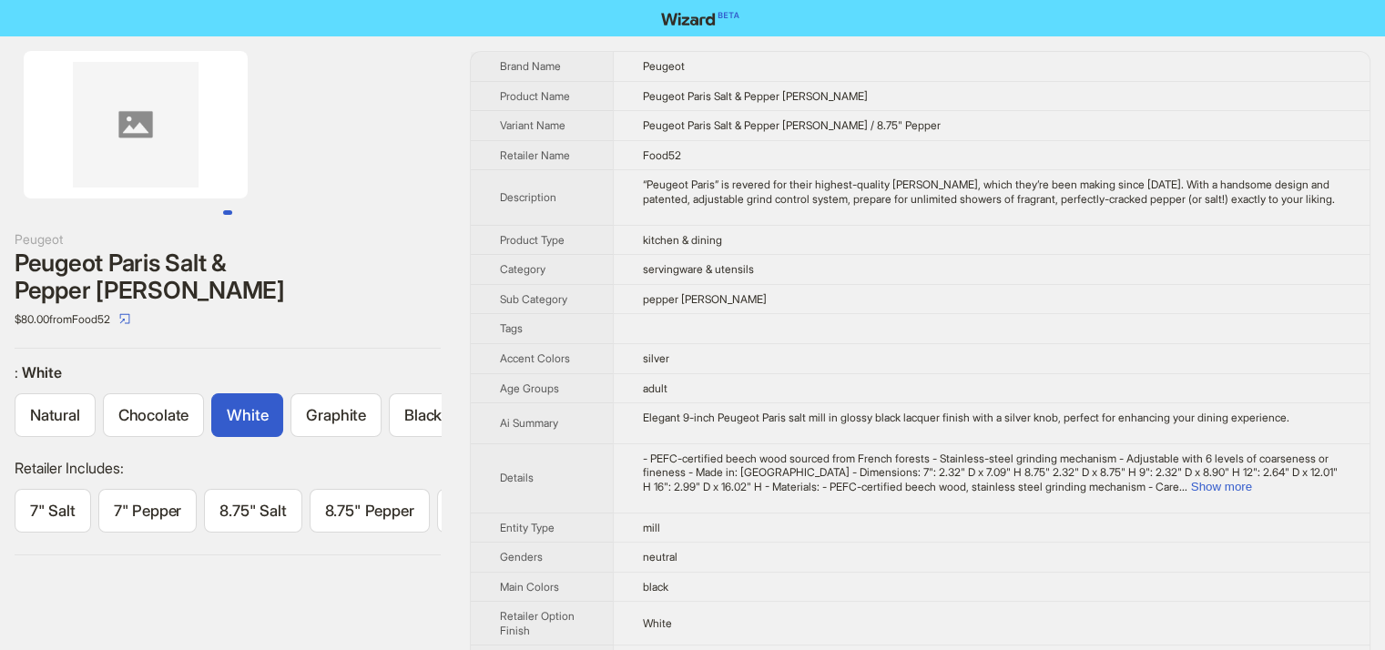
scroll to position [0, 160]
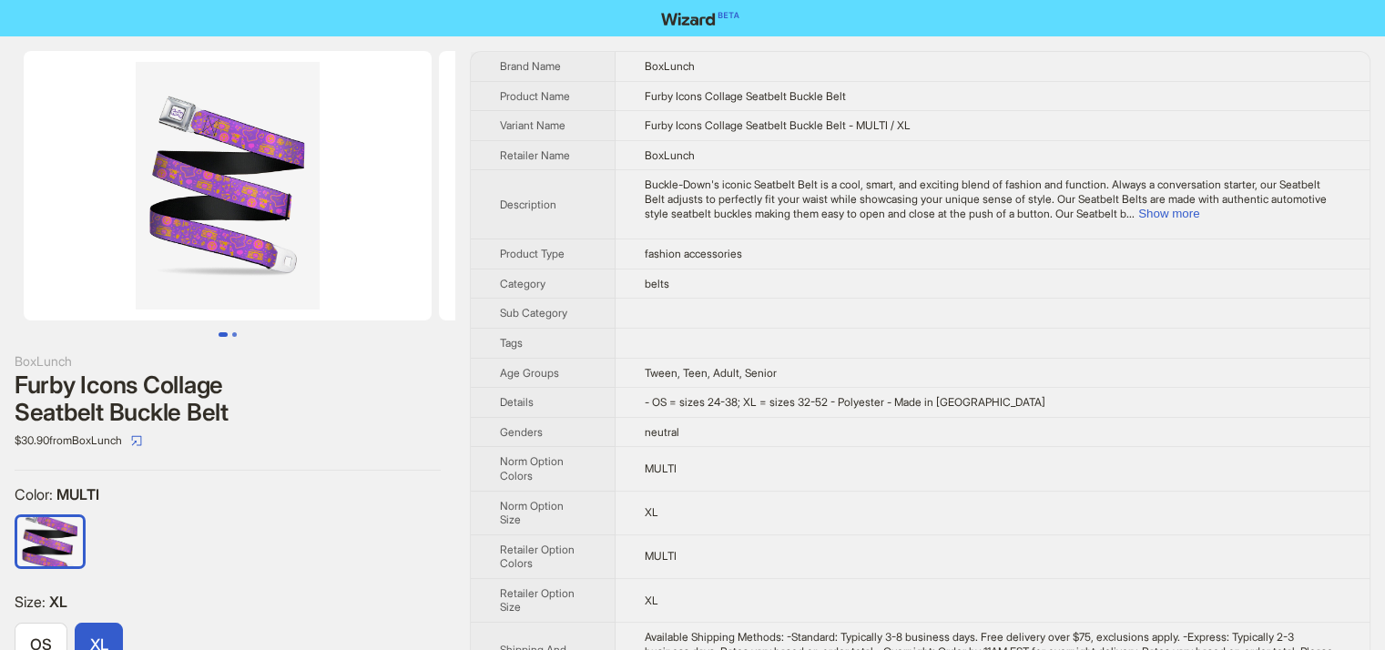
click at [233, 332] on button "Go to slide 2" at bounding box center [234, 334] width 5 height 5
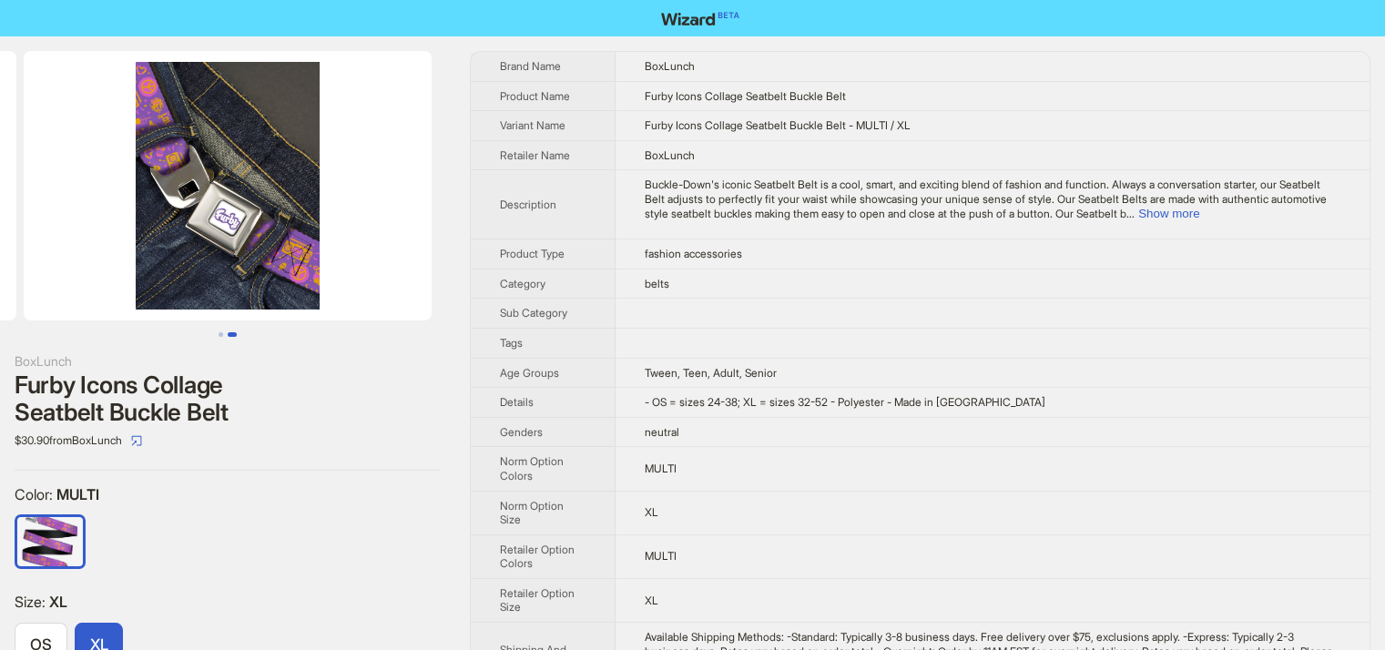
scroll to position [84, 0]
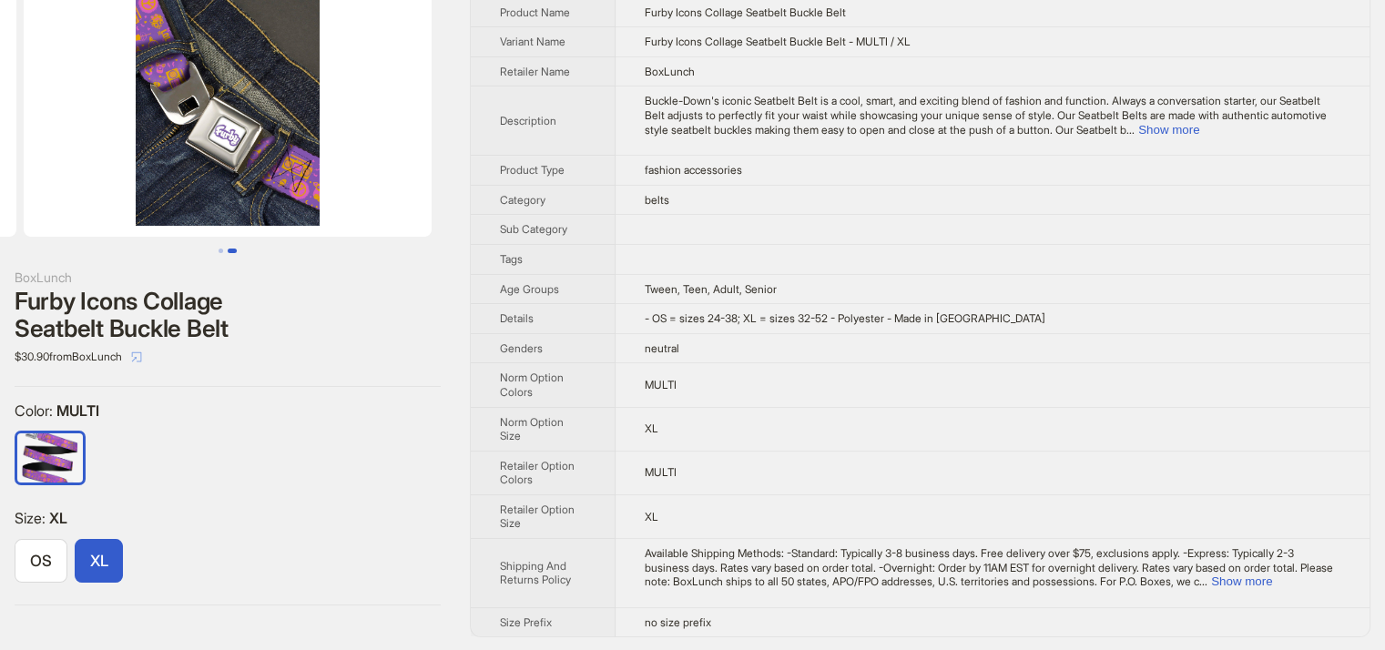
click at [142, 356] on icon "select" at bounding box center [136, 357] width 11 height 11
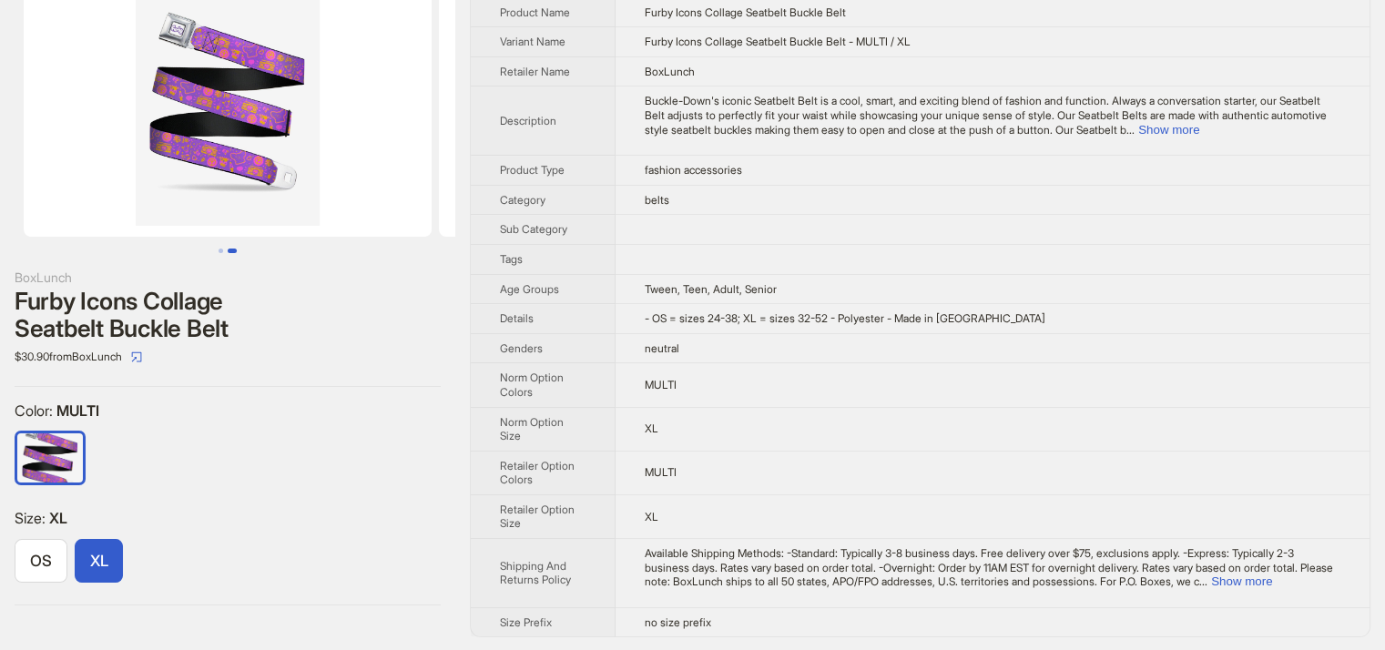
scroll to position [0, 415]
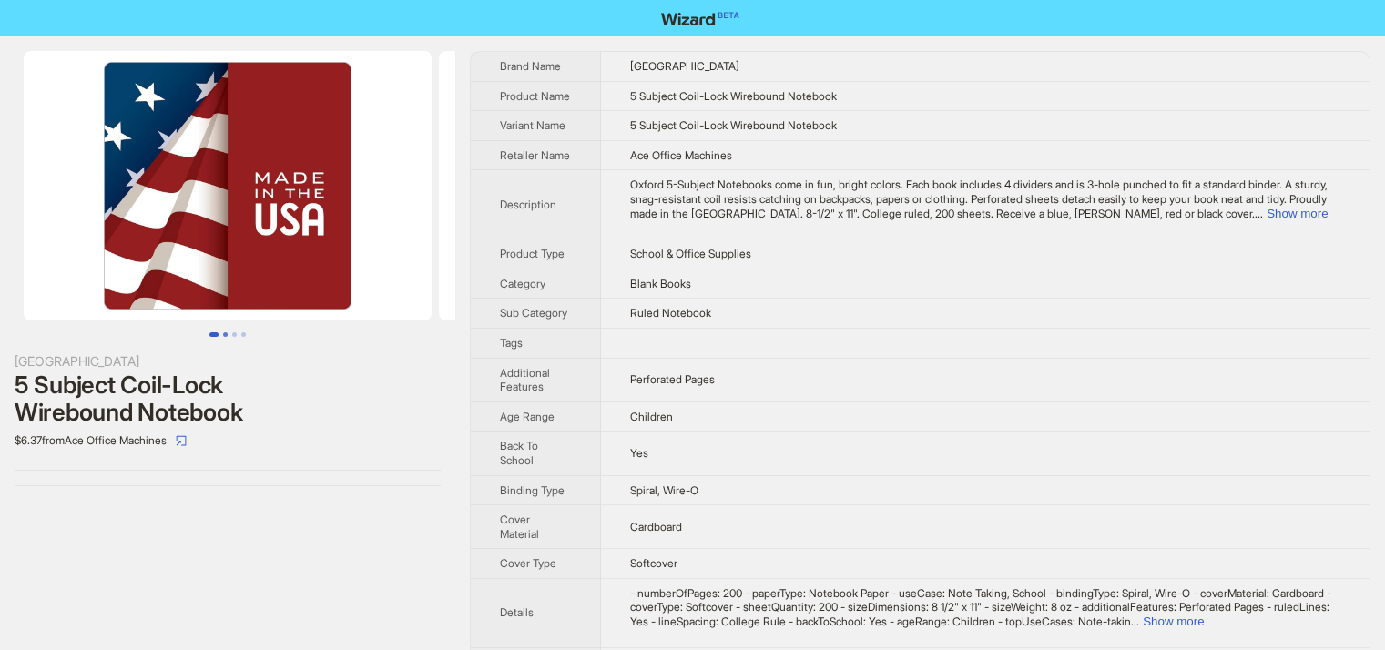
click at [226, 334] on button "Go to slide 2" at bounding box center [225, 334] width 5 height 5
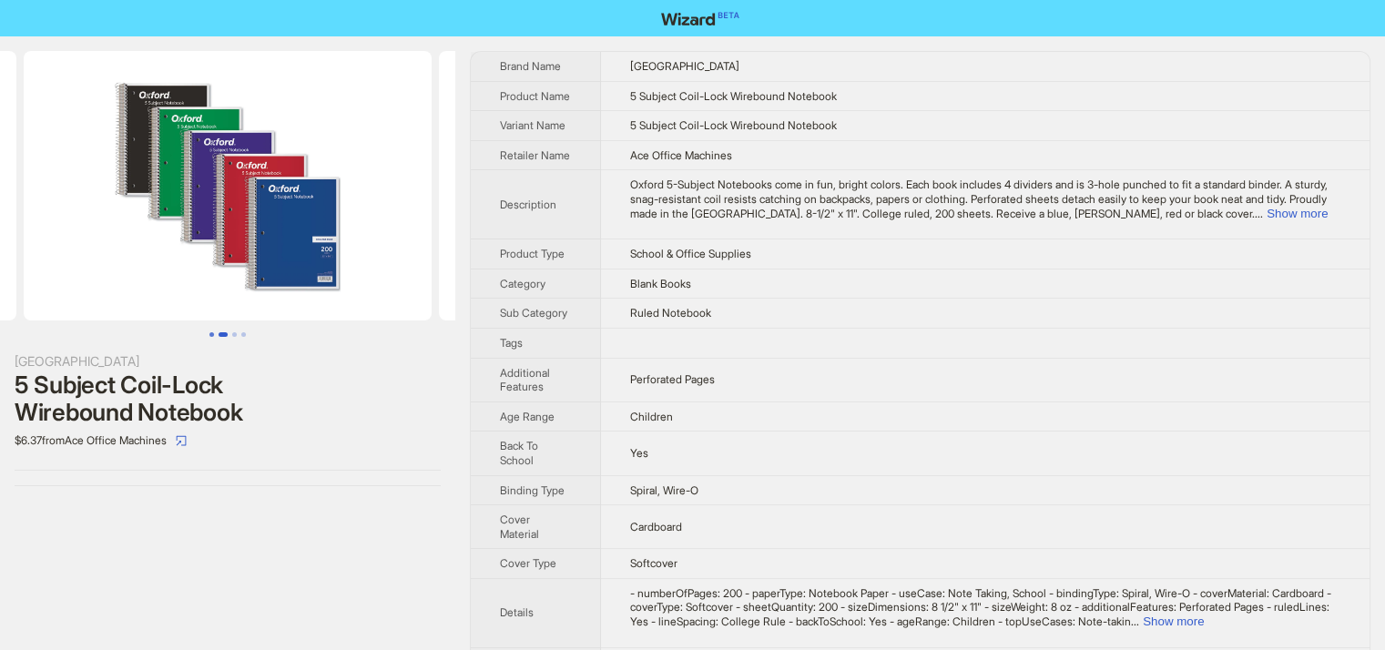
click at [210, 333] on button "Go to slide 1" at bounding box center [211, 334] width 5 height 5
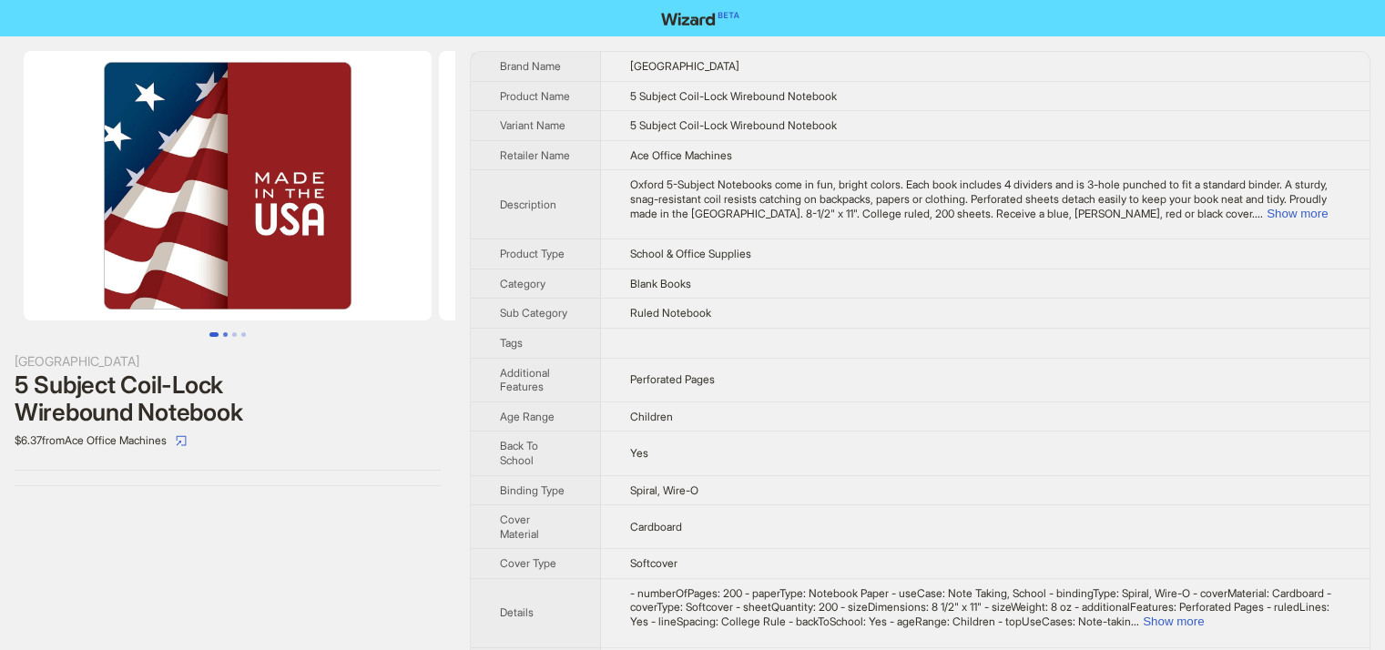
click at [223, 332] on button "Go to slide 2" at bounding box center [225, 334] width 5 height 5
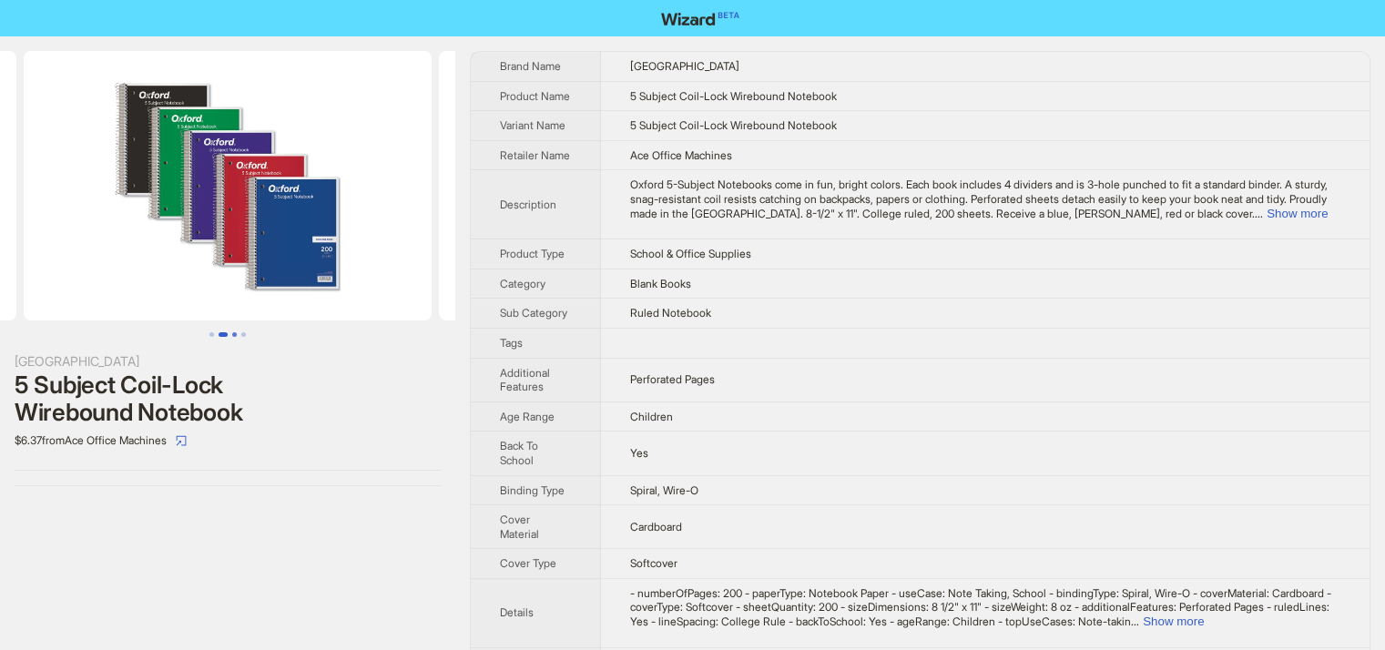
click at [236, 332] on button "Go to slide 3" at bounding box center [234, 334] width 5 height 5
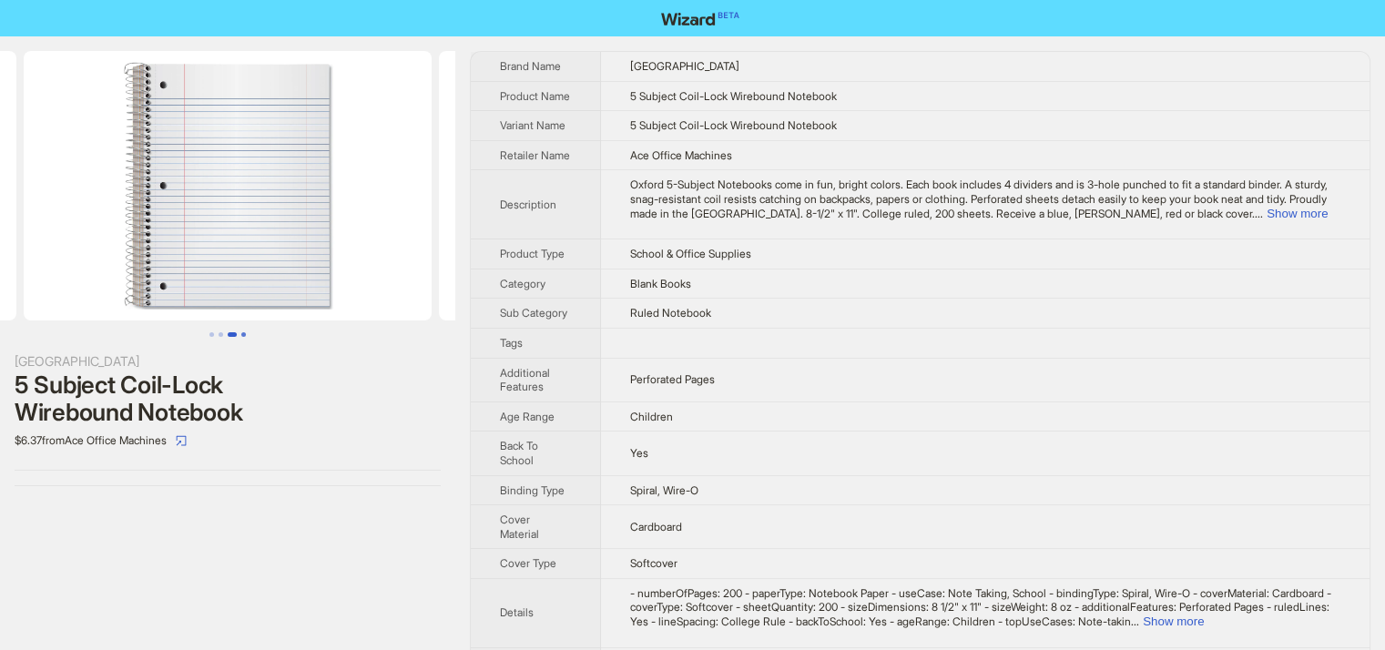
click at [241, 332] on button "Go to slide 4" at bounding box center [243, 334] width 5 height 5
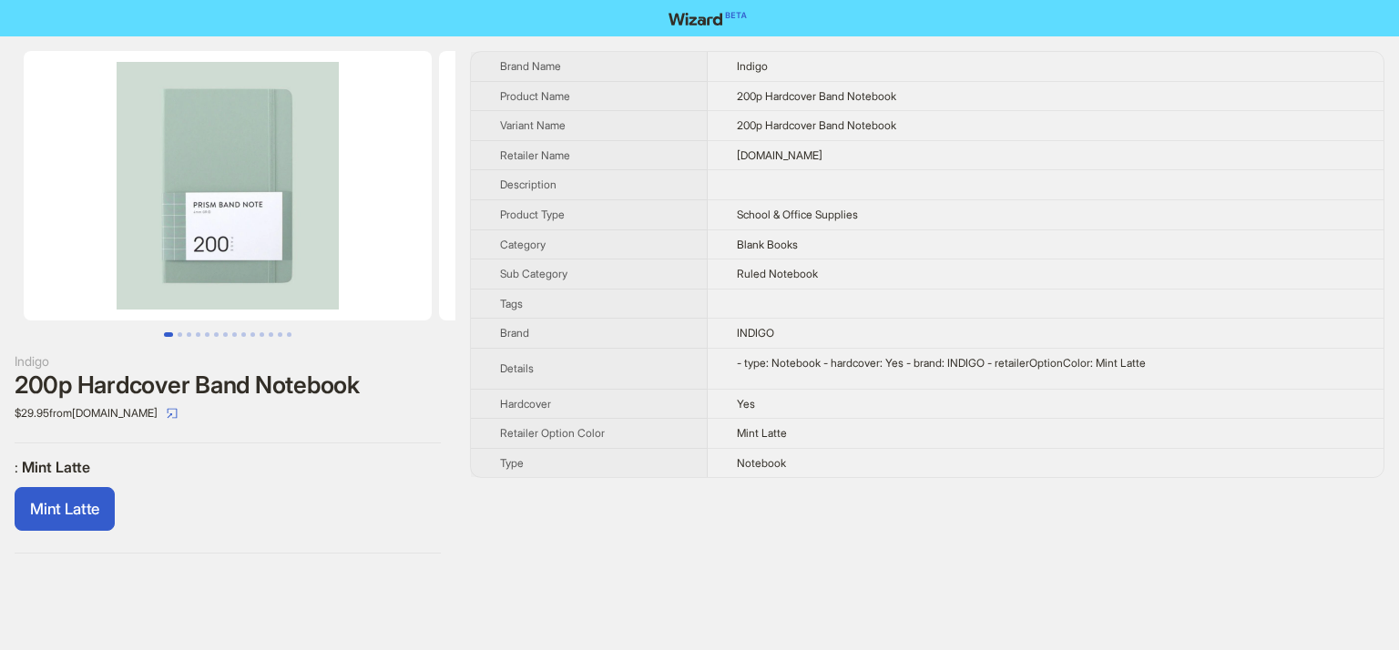
drag, startPoint x: 109, startPoint y: 469, endPoint x: 36, endPoint y: 458, distance: 74.6
click at [36, 458] on label ": Mint Latte" at bounding box center [228, 467] width 426 height 19
click at [178, 334] on button "Go to slide 2" at bounding box center [180, 334] width 5 height 5
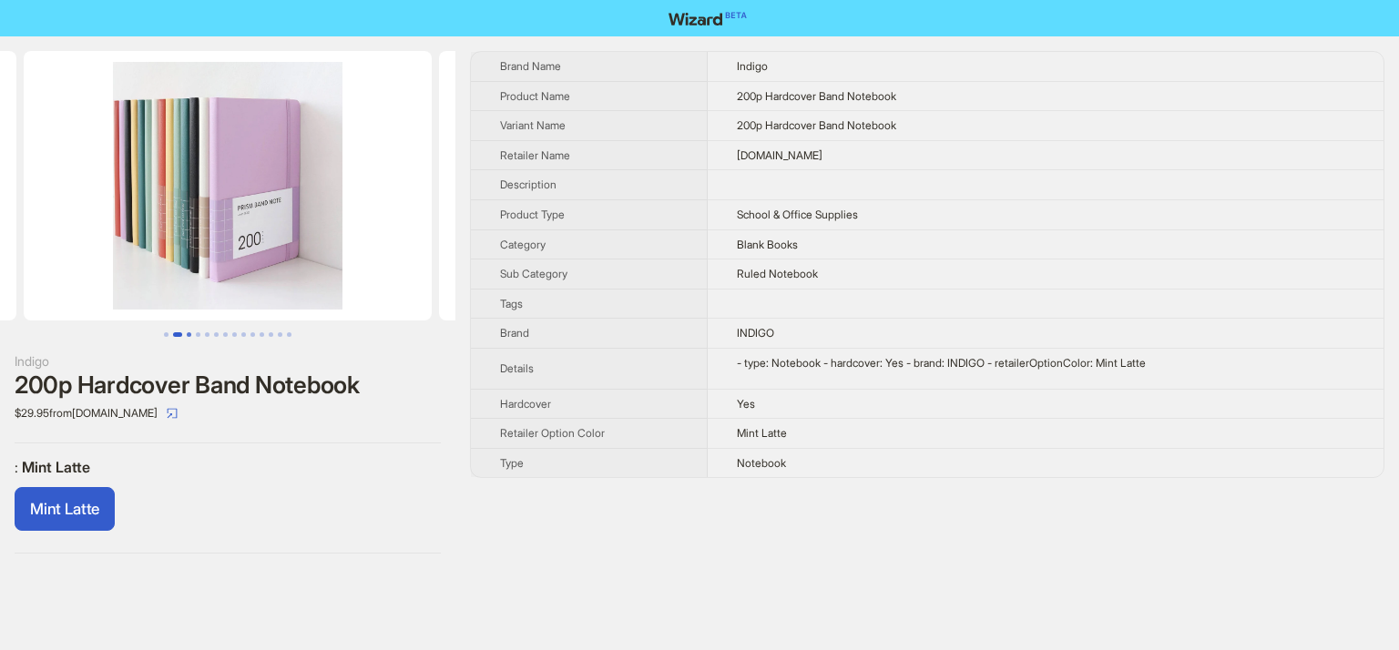
click at [190, 333] on button "Go to slide 3" at bounding box center [189, 334] width 5 height 5
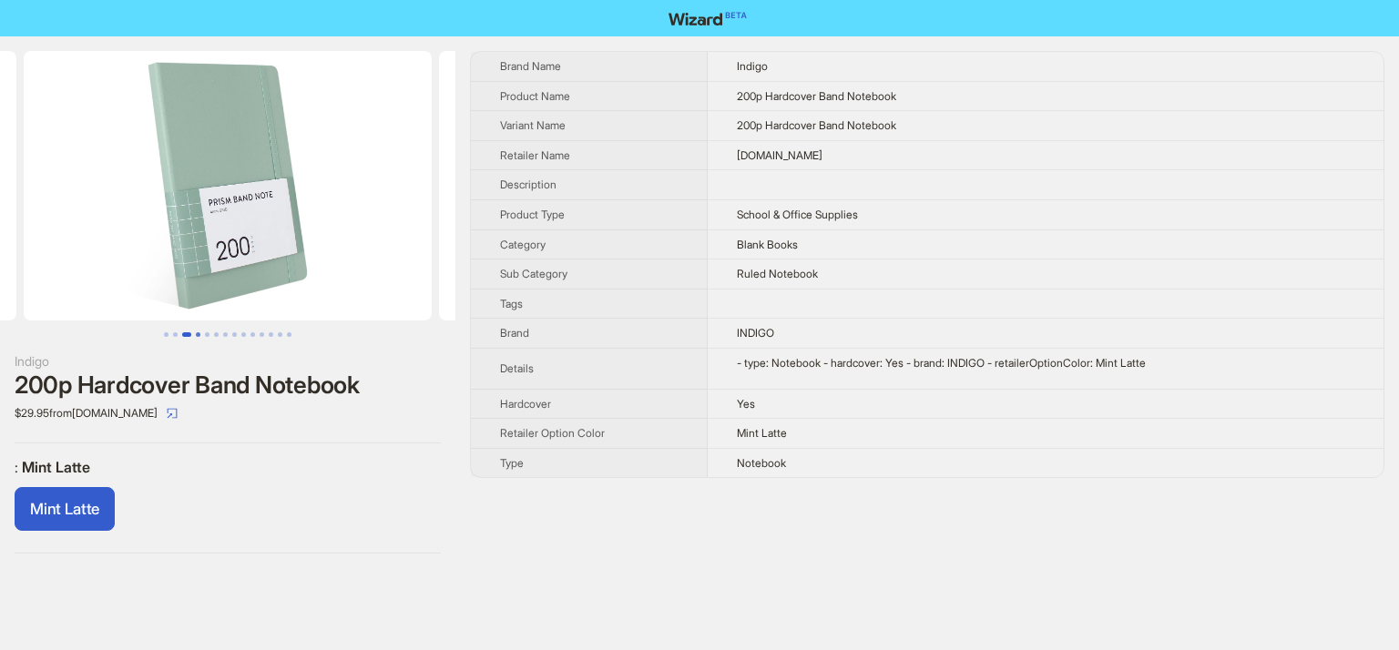
click at [196, 334] on button "Go to slide 4" at bounding box center [198, 334] width 5 height 5
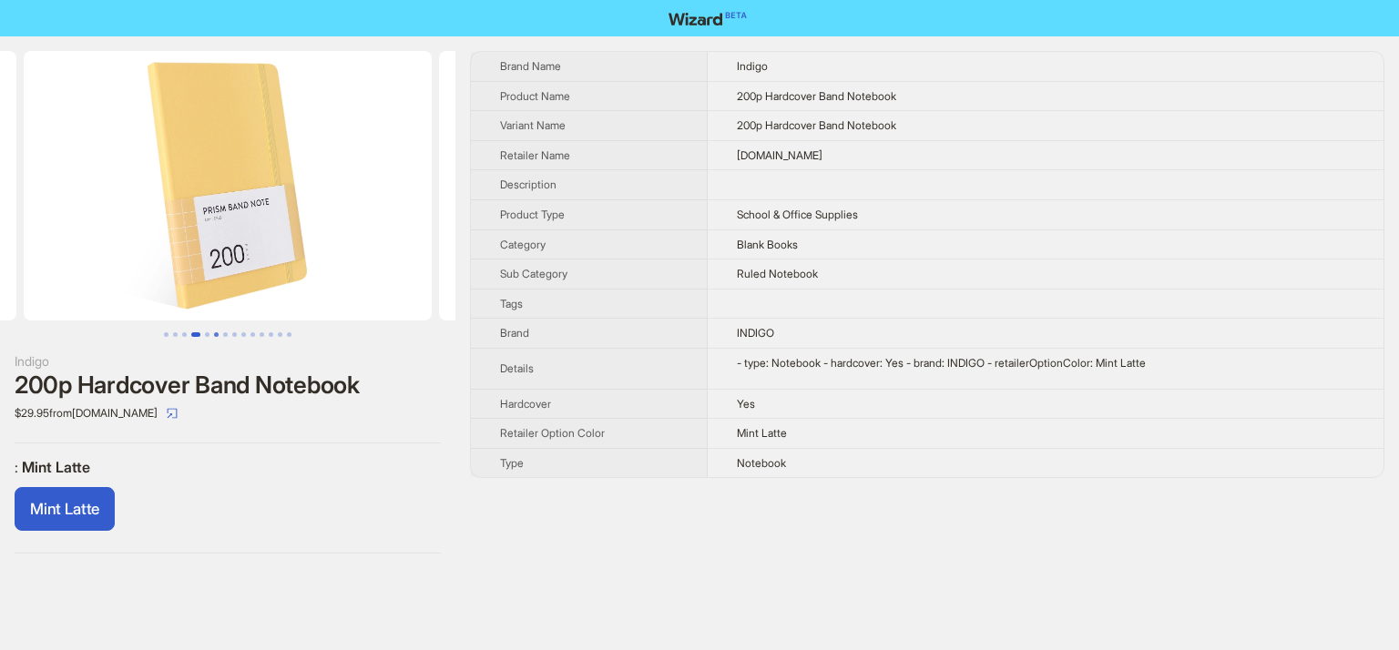
click at [215, 333] on button "Go to slide 6" at bounding box center [216, 334] width 5 height 5
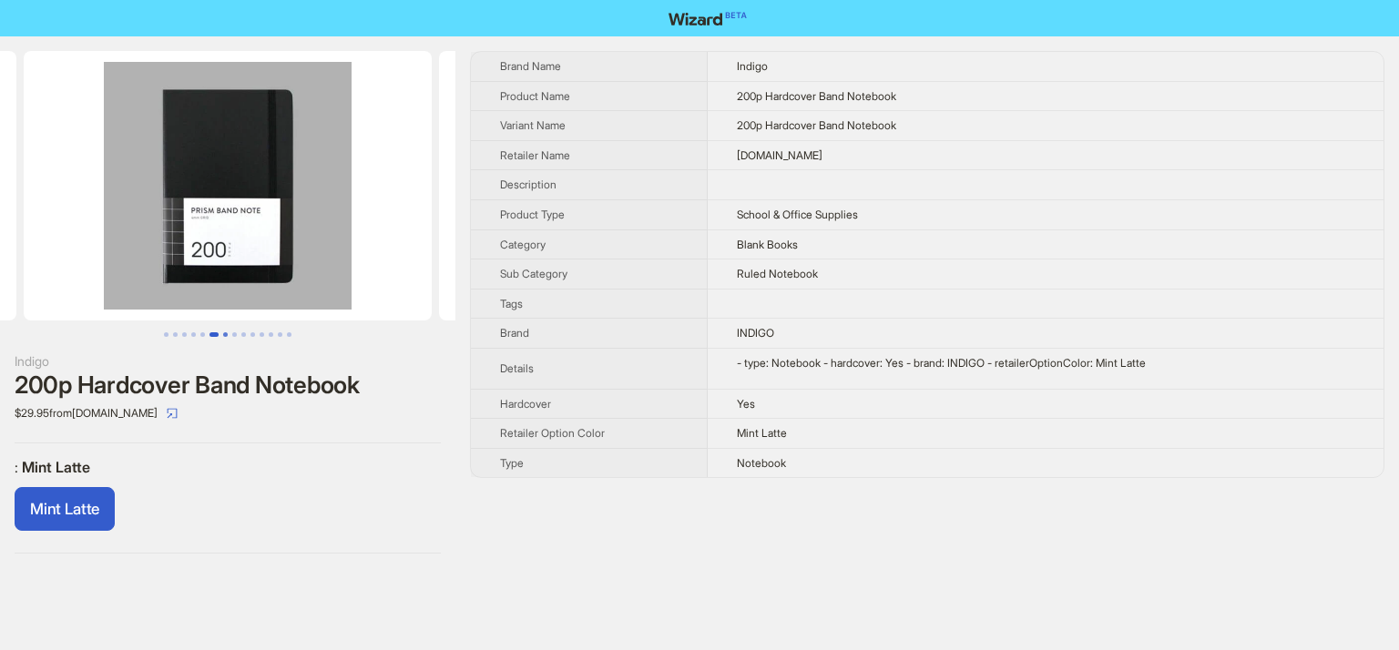
click at [225, 332] on button "Go to slide 7" at bounding box center [225, 334] width 5 height 5
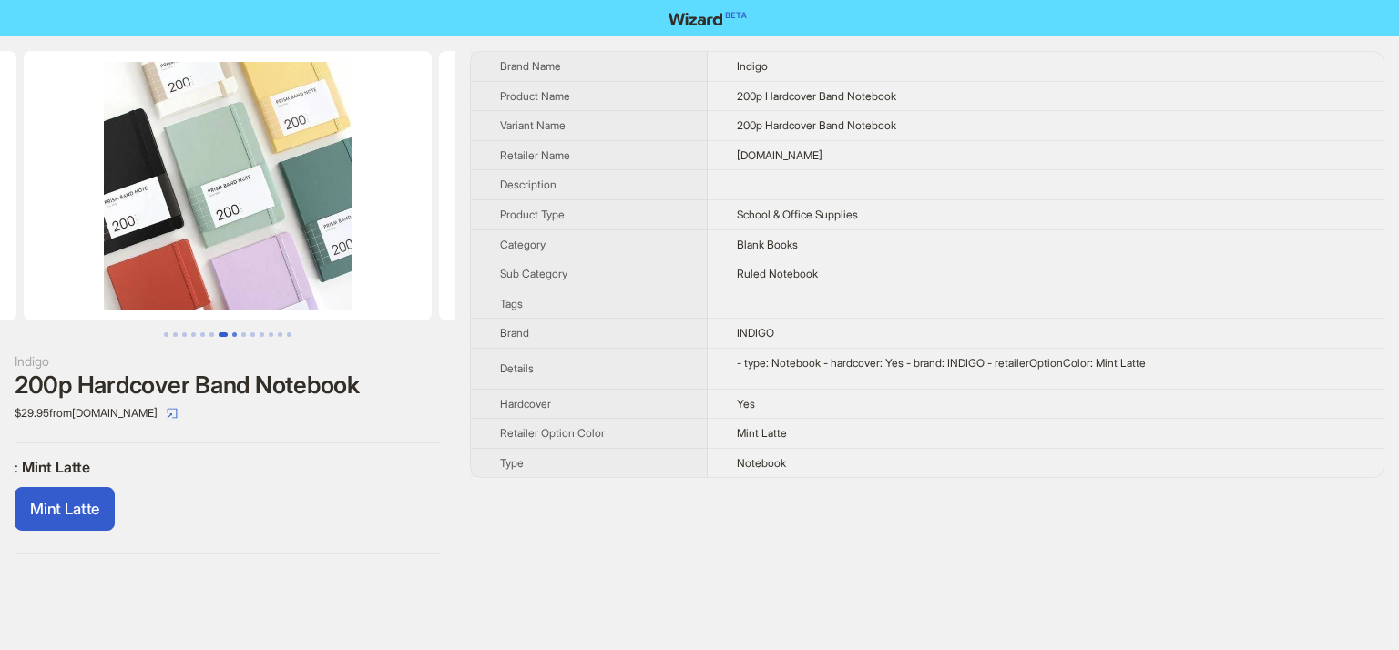
click at [236, 334] on button "Go to slide 8" at bounding box center [234, 334] width 5 height 5
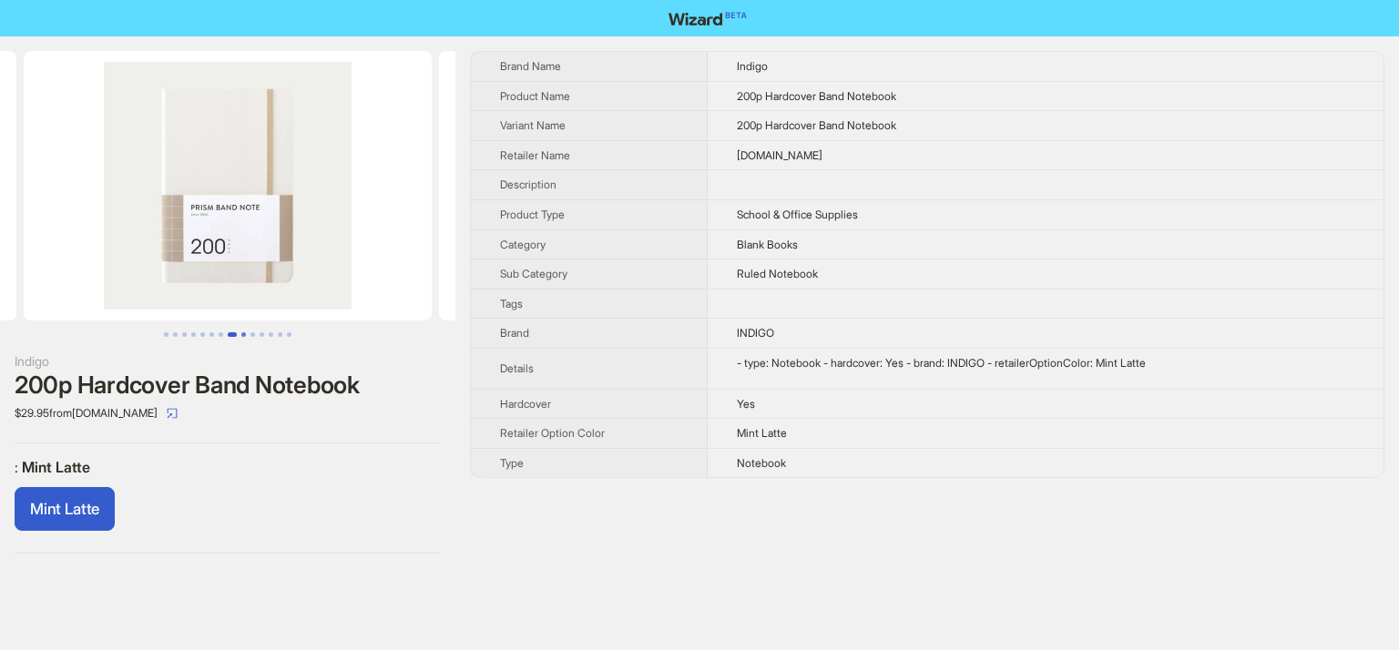
click at [241, 334] on button "Go to slide 9" at bounding box center [243, 334] width 5 height 5
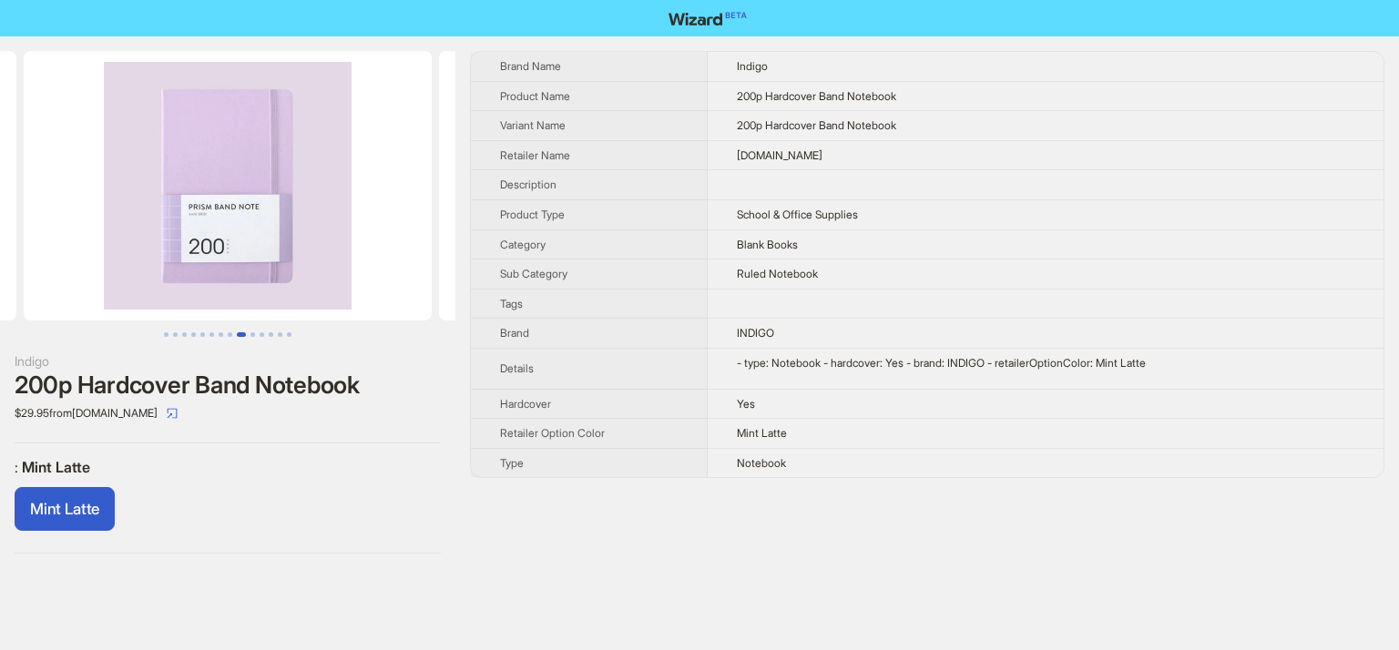
drag, startPoint x: 108, startPoint y: 470, endPoint x: 35, endPoint y: 465, distance: 73.9
click at [35, 465] on label ": Mint Latte" at bounding box center [228, 467] width 426 height 19
drag, startPoint x: 98, startPoint y: 468, endPoint x: 30, endPoint y: 466, distance: 68.3
click at [40, 469] on label ": Mint Latte" at bounding box center [228, 467] width 426 height 19
drag, startPoint x: 22, startPoint y: 465, endPoint x: 107, endPoint y: 473, distance: 85.9
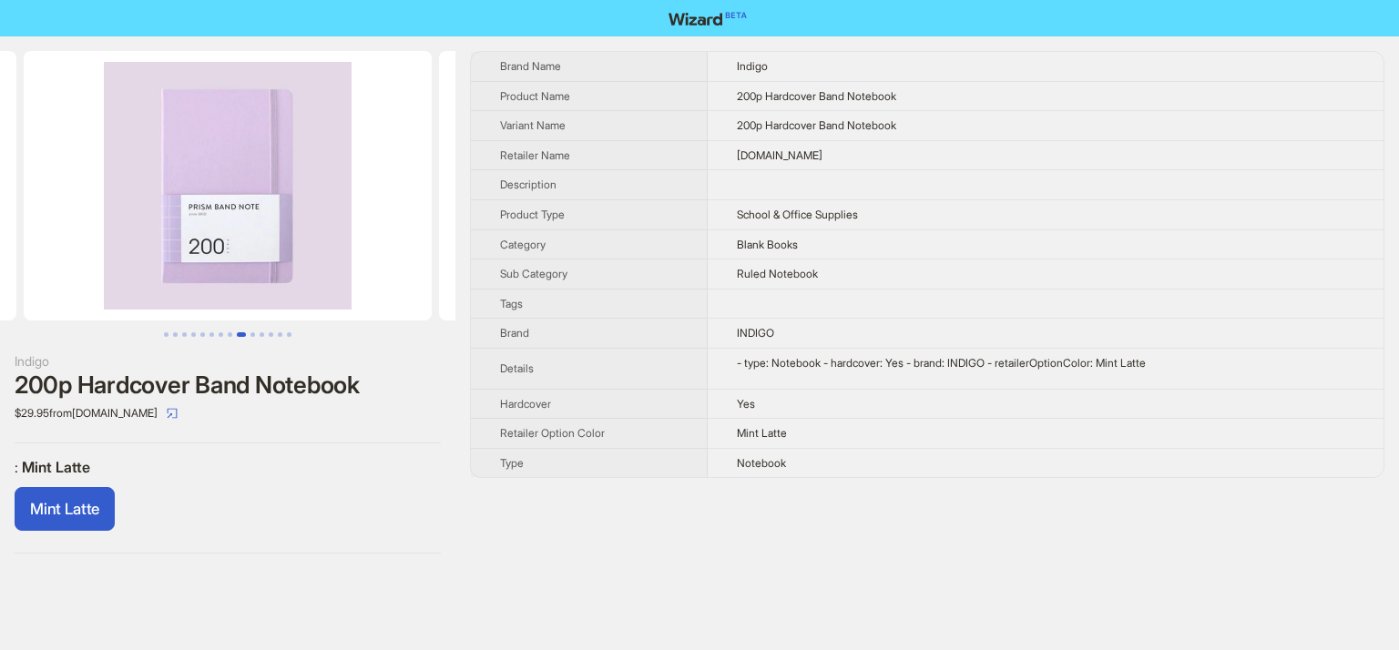
click at [107, 473] on label ": Mint Latte" at bounding box center [228, 467] width 426 height 19
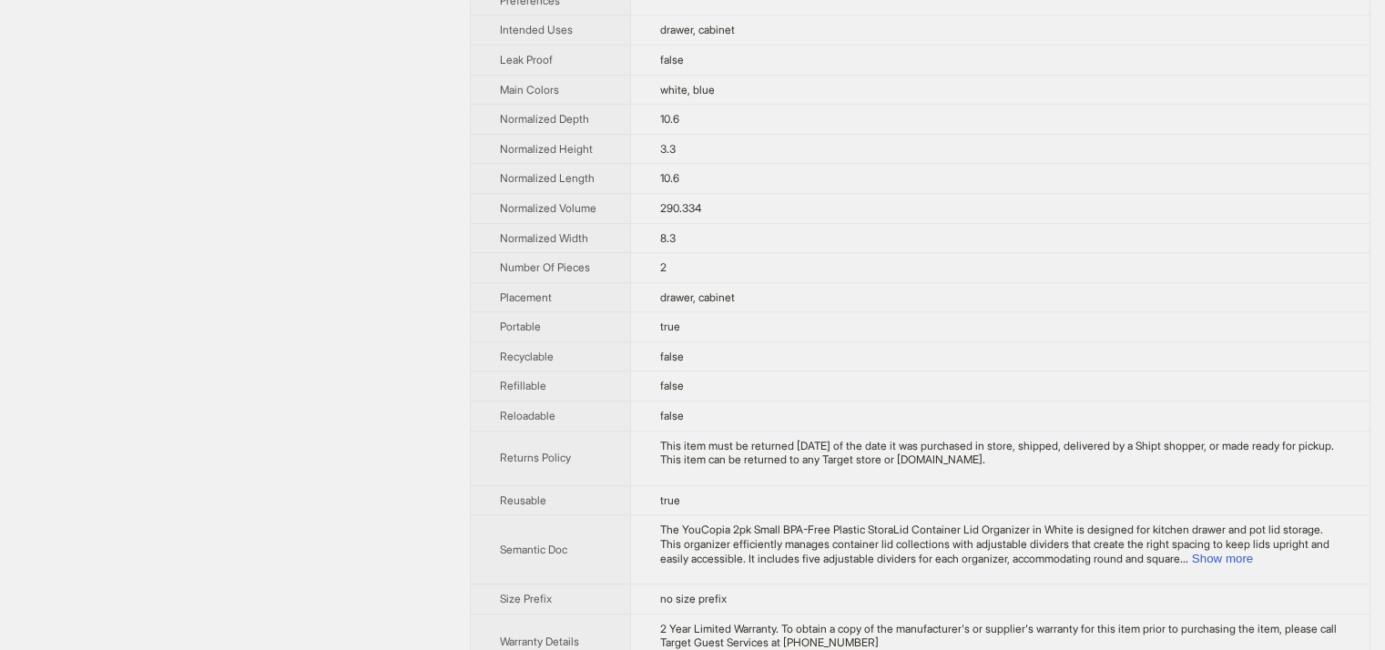
scroll to position [87, 0]
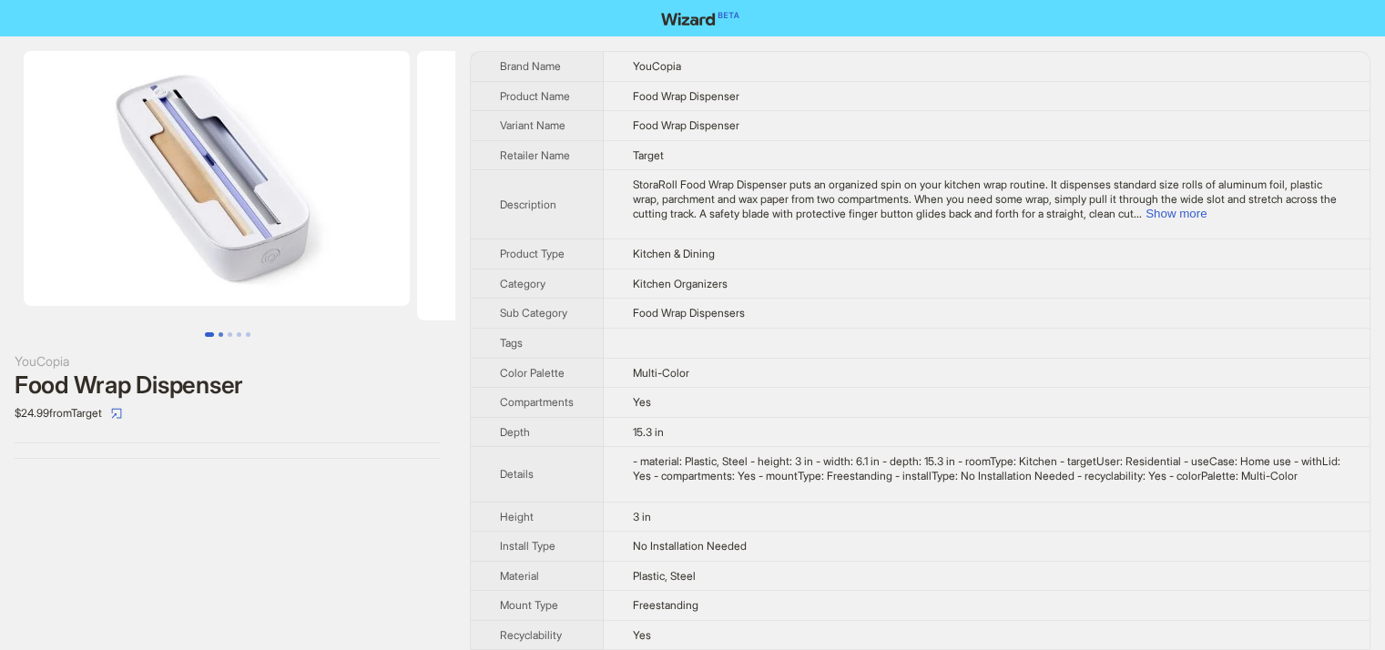
click at [219, 334] on button "Go to slide 2" at bounding box center [221, 334] width 5 height 5
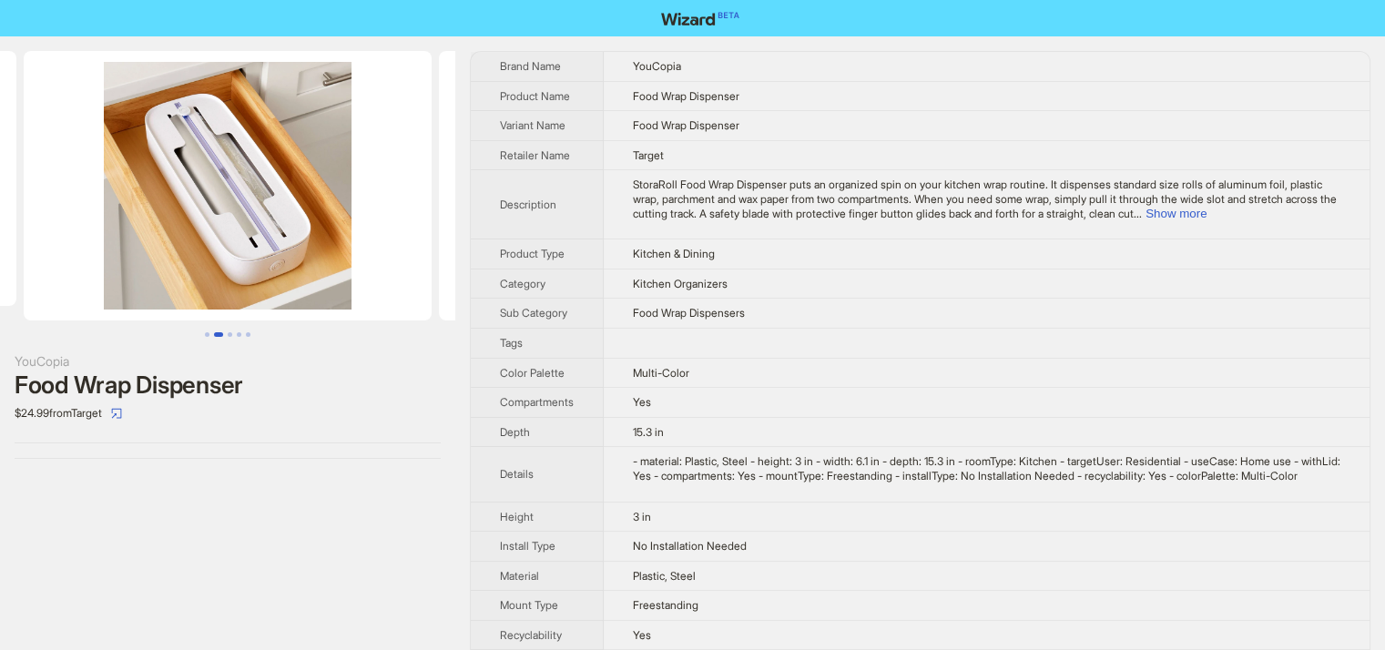
click at [232, 332] on button "Go to slide 3" at bounding box center [230, 334] width 5 height 5
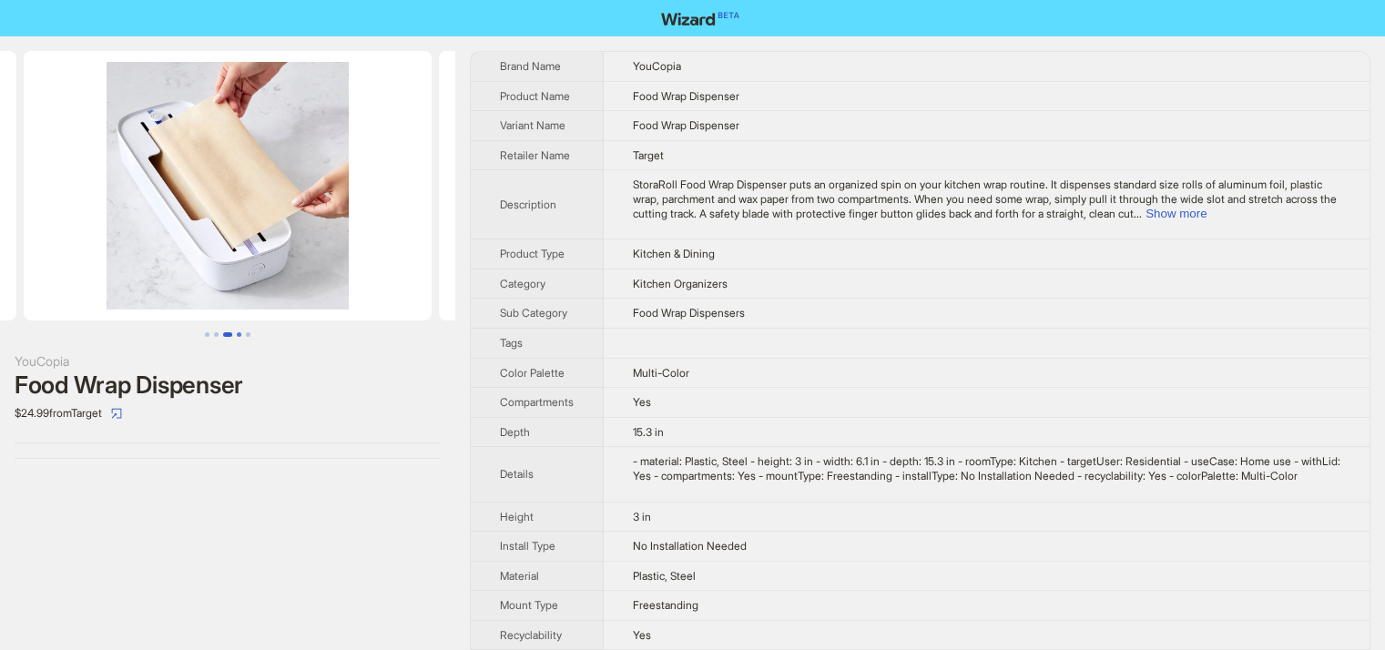
click at [237, 332] on button "Go to slide 4" at bounding box center [239, 334] width 5 height 5
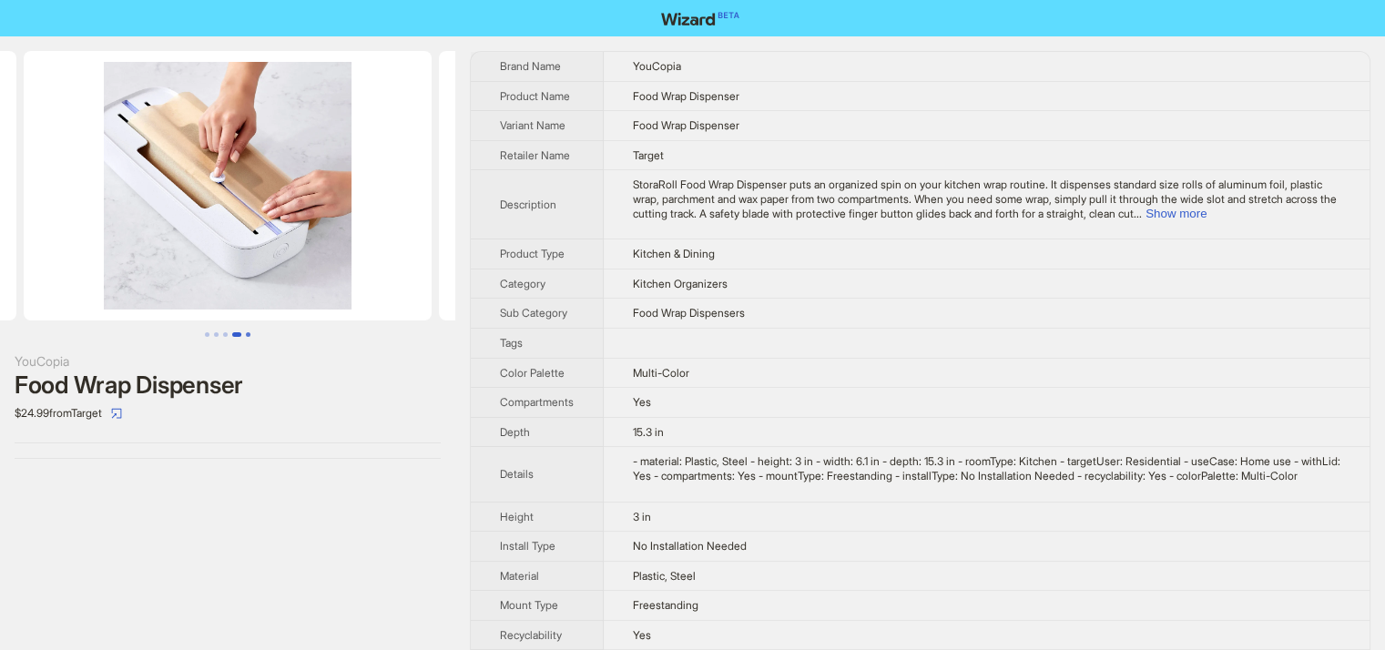
click at [250, 335] on button "Go to slide 5" at bounding box center [248, 334] width 5 height 5
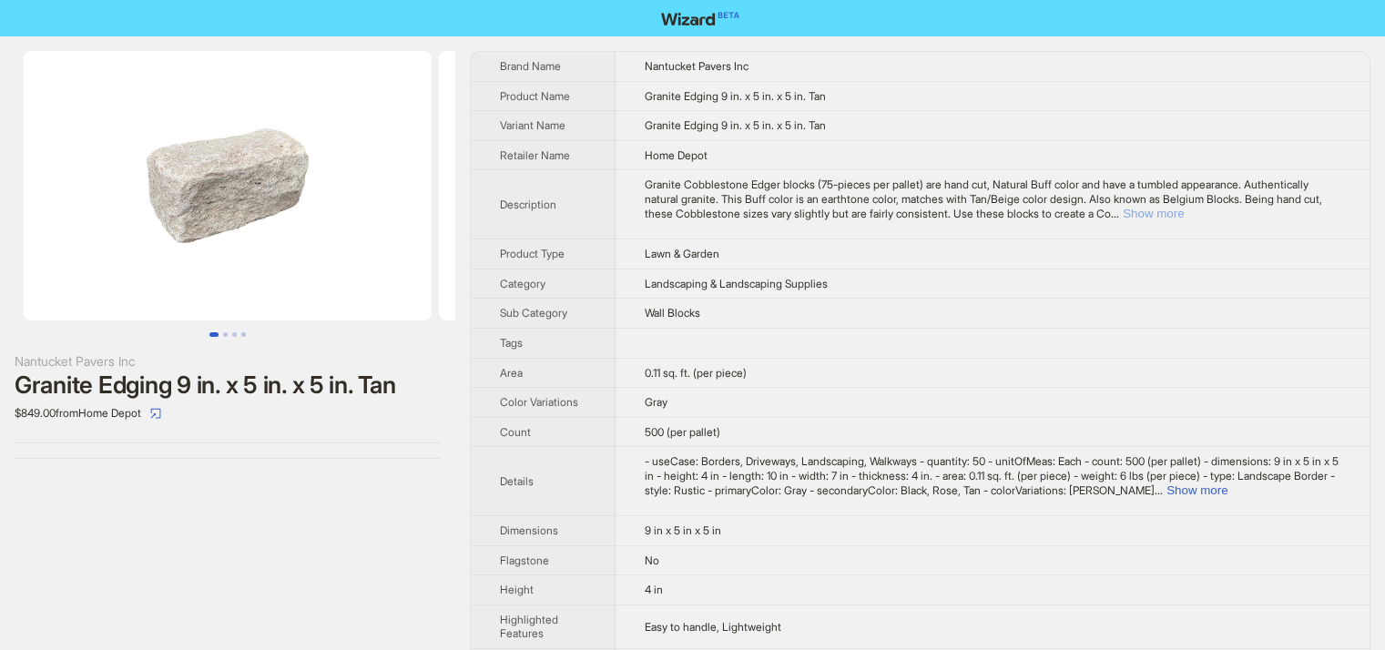
click at [1184, 214] on button "Show more" at bounding box center [1153, 214] width 61 height 14
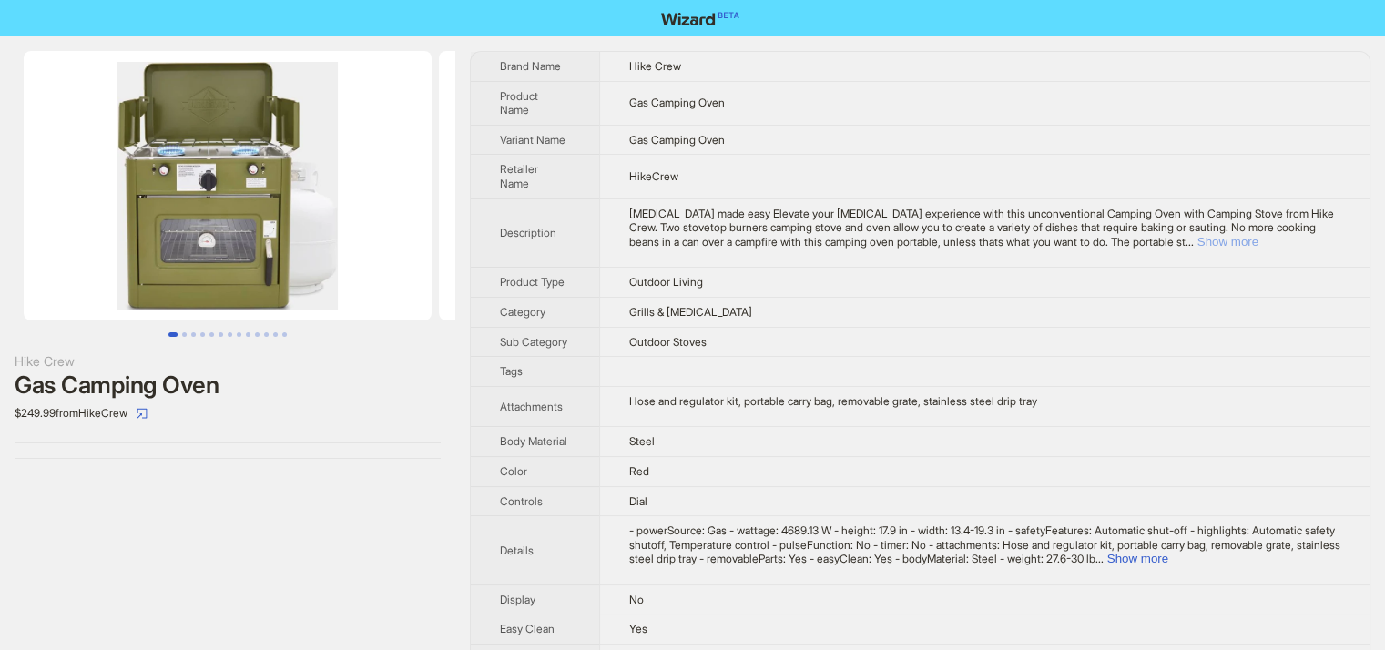
click at [1259, 246] on button "Show more" at bounding box center [1228, 242] width 61 height 14
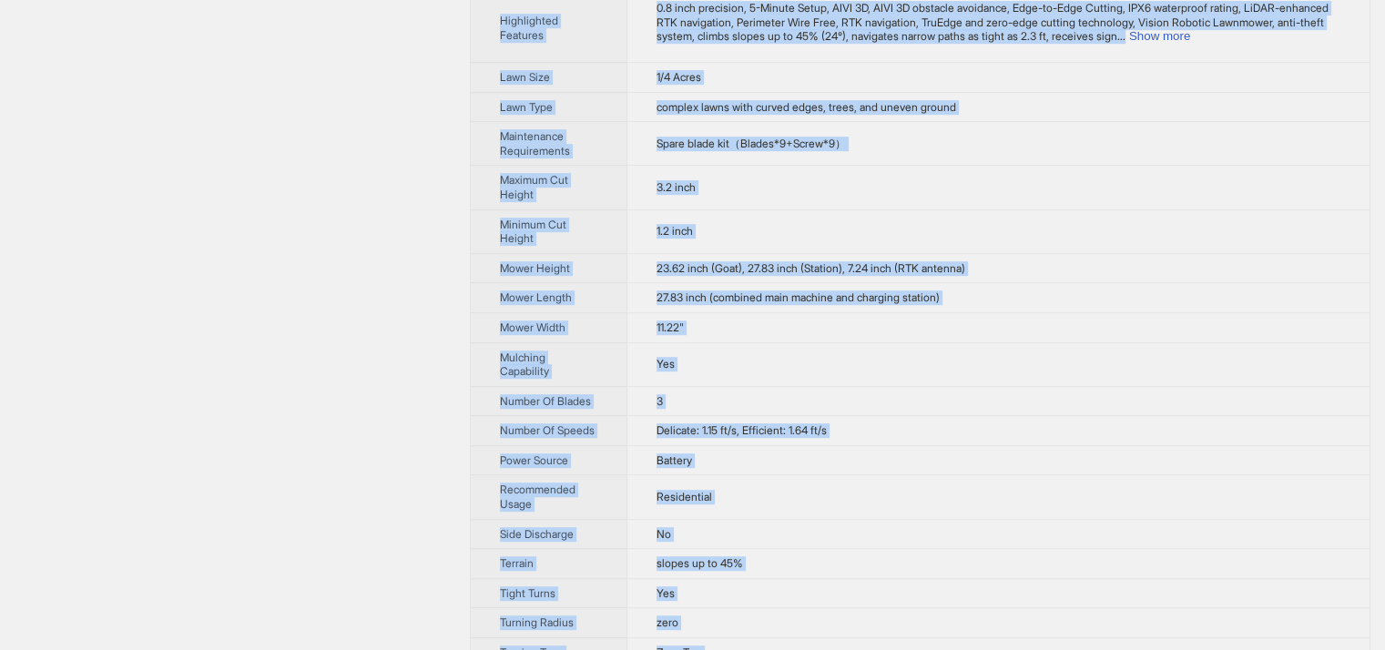
scroll to position [1150, 0]
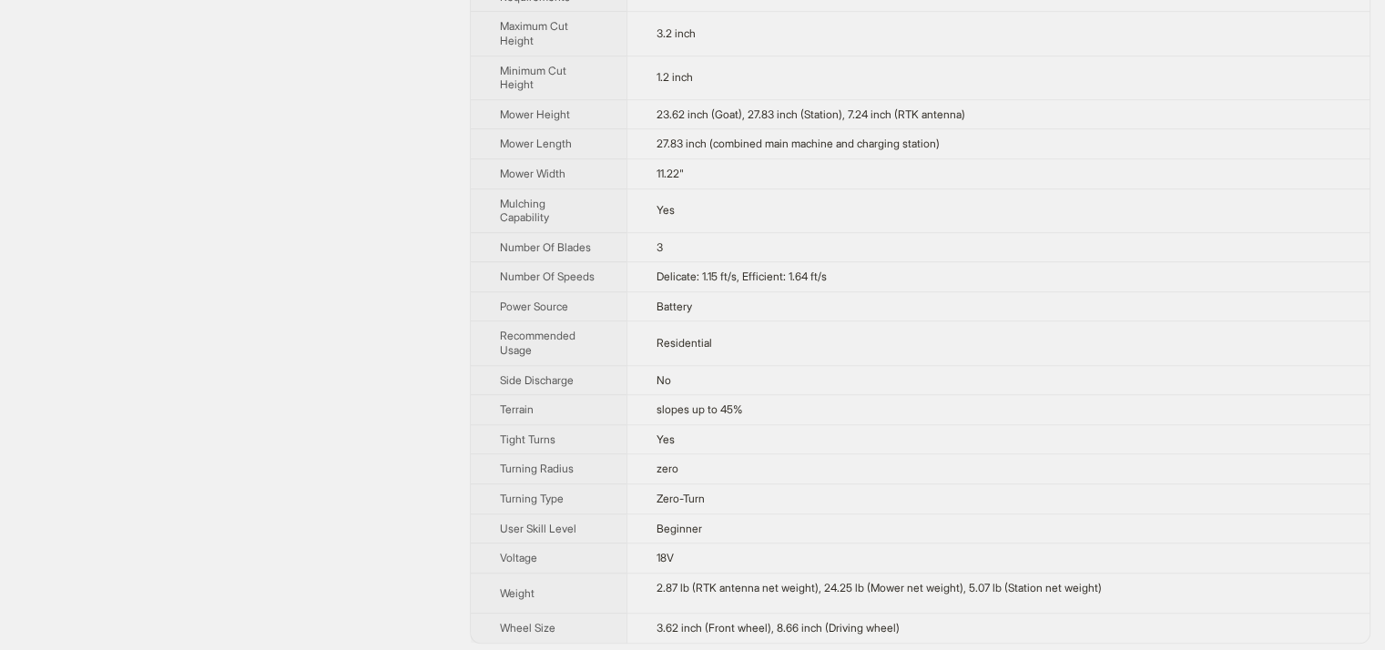
drag, startPoint x: 495, startPoint y: 61, endPoint x: 928, endPoint y: 646, distance: 727.3
copy tbody
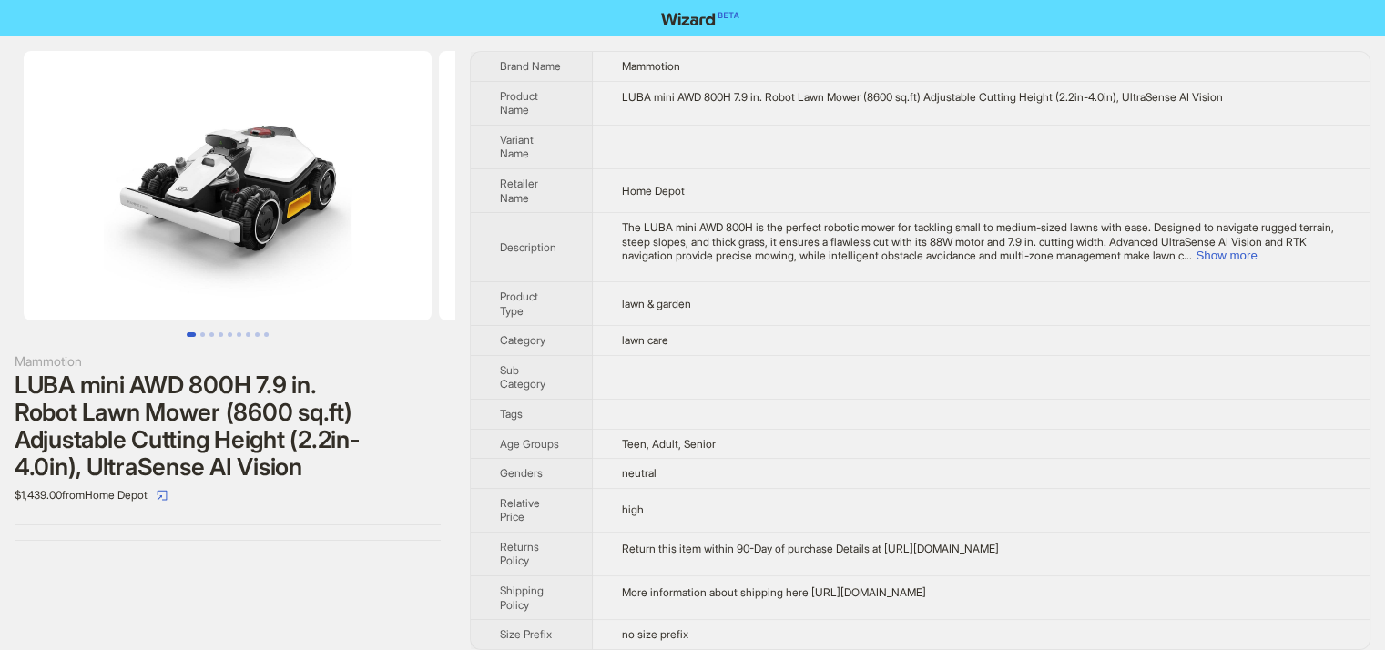
scroll to position [12, 0]
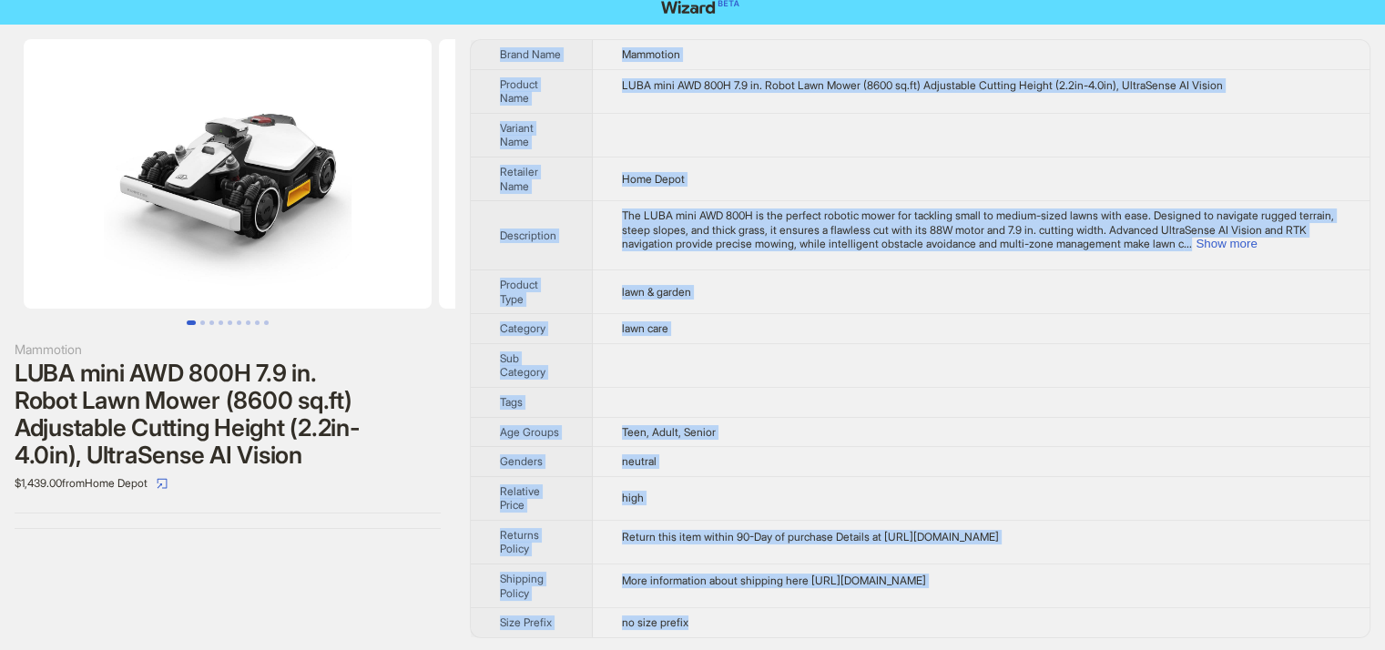
drag, startPoint x: 498, startPoint y: 57, endPoint x: 734, endPoint y: 629, distance: 618.7
click at [734, 629] on tbody "Brand Name Mammotion Product Name LUBA mini AWD 800H 7.9 in. Robot Lawn Mower (…" at bounding box center [920, 338] width 899 height 597
copy tbody "Brand Name Mammotion Product Name LUBA mini AWD 800H 7.9 in. Robot Lawn Mower (…"
click at [1257, 245] on button "Show more" at bounding box center [1226, 244] width 61 height 14
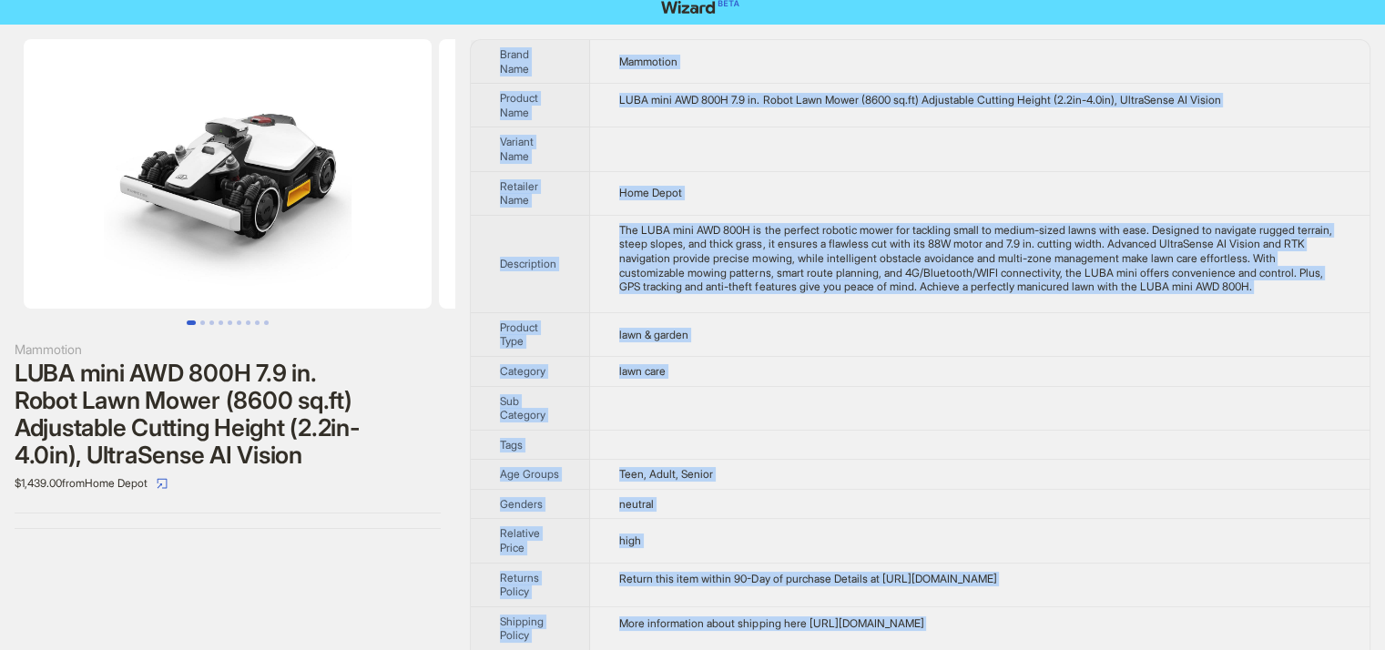
copy tbody "Brand Name Mammotion Product Name LUBA mini AWD 800H 7.9 in. Robot Lawn Mower (…"
